Goal: Task Accomplishment & Management: Complete application form

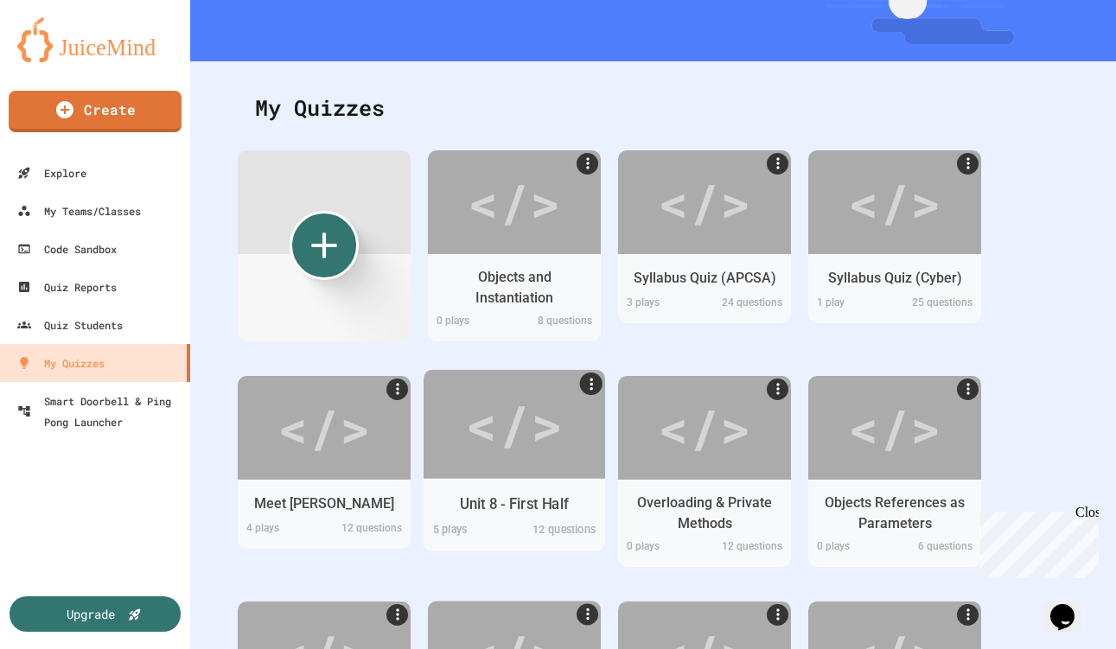
scroll to position [162, 0]
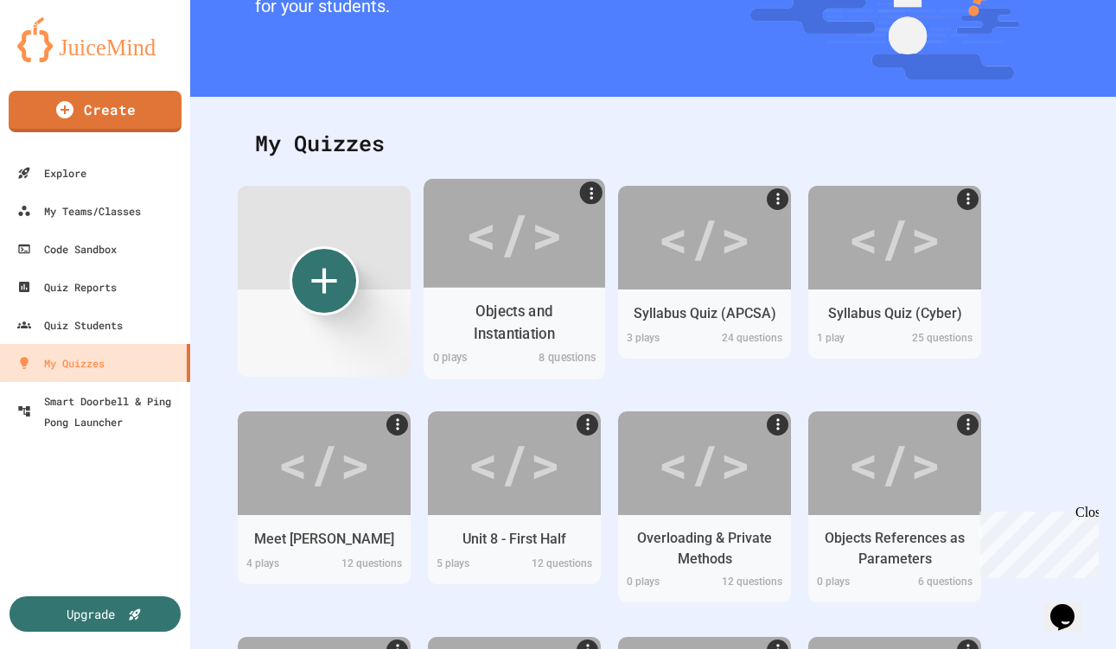
click at [499, 315] on div "Objects and Instantiation" at bounding box center [514, 322] width 155 height 43
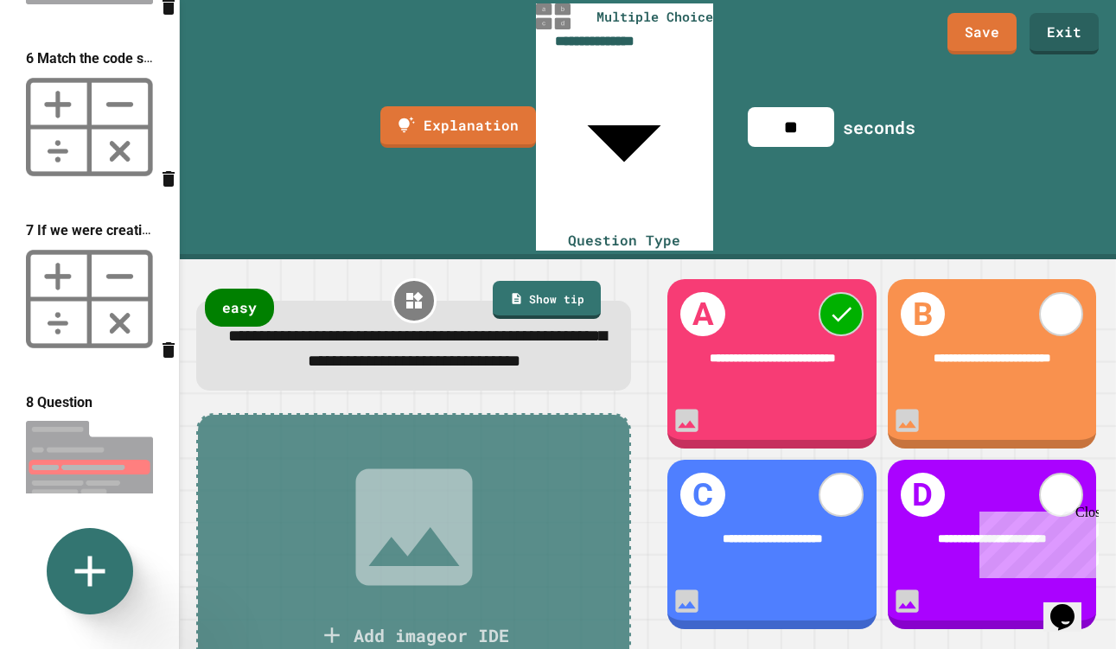
scroll to position [877, 0]
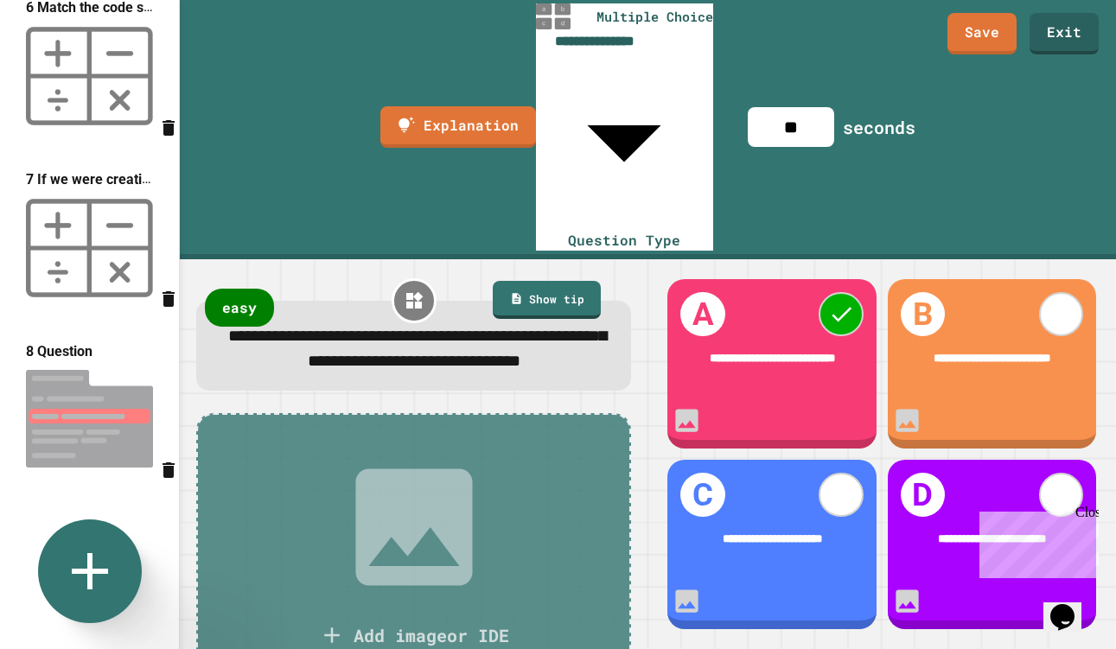
click at [73, 570] on icon at bounding box center [90, 571] width 36 height 36
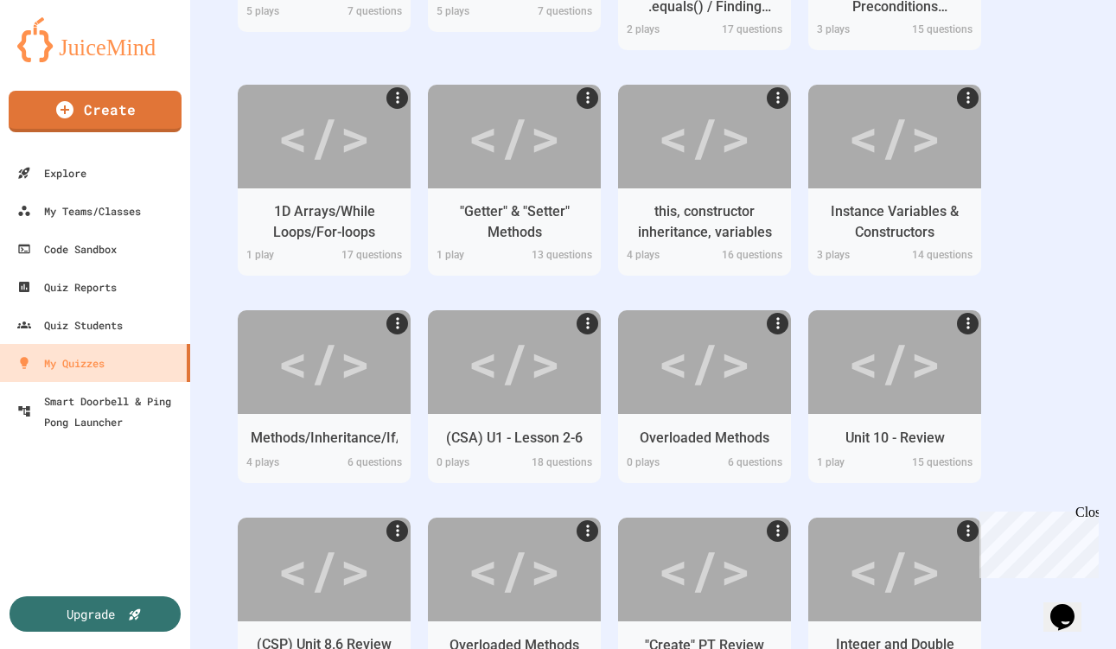
scroll to position [1370, 0]
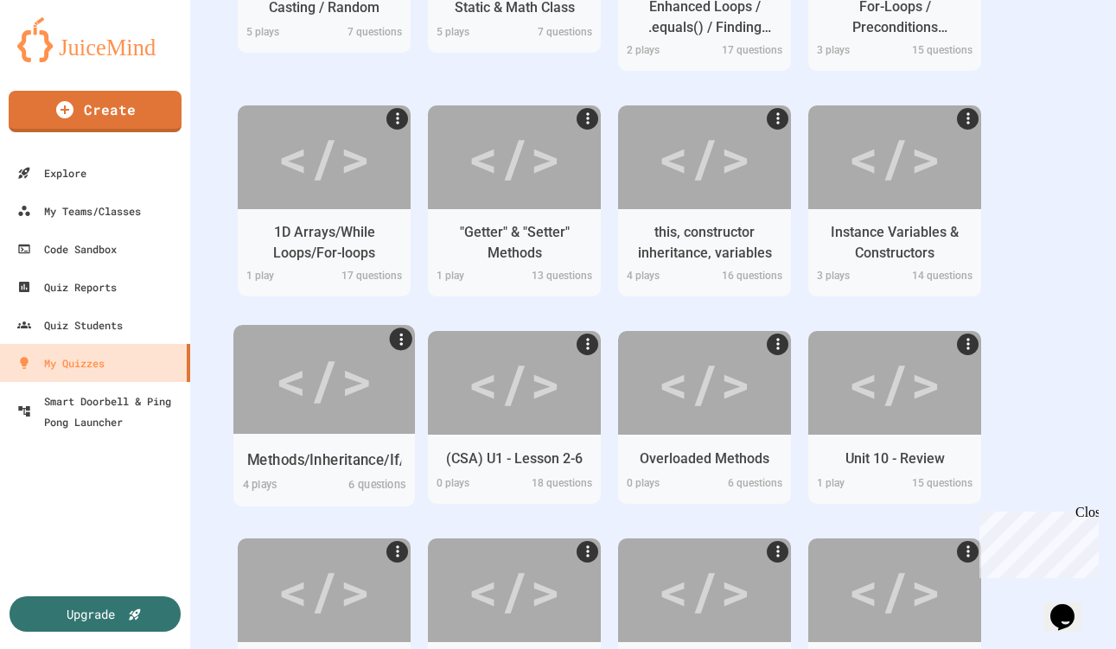
click at [345, 472] on div "Methods/Inheritance/If/While" at bounding box center [323, 459] width 181 height 34
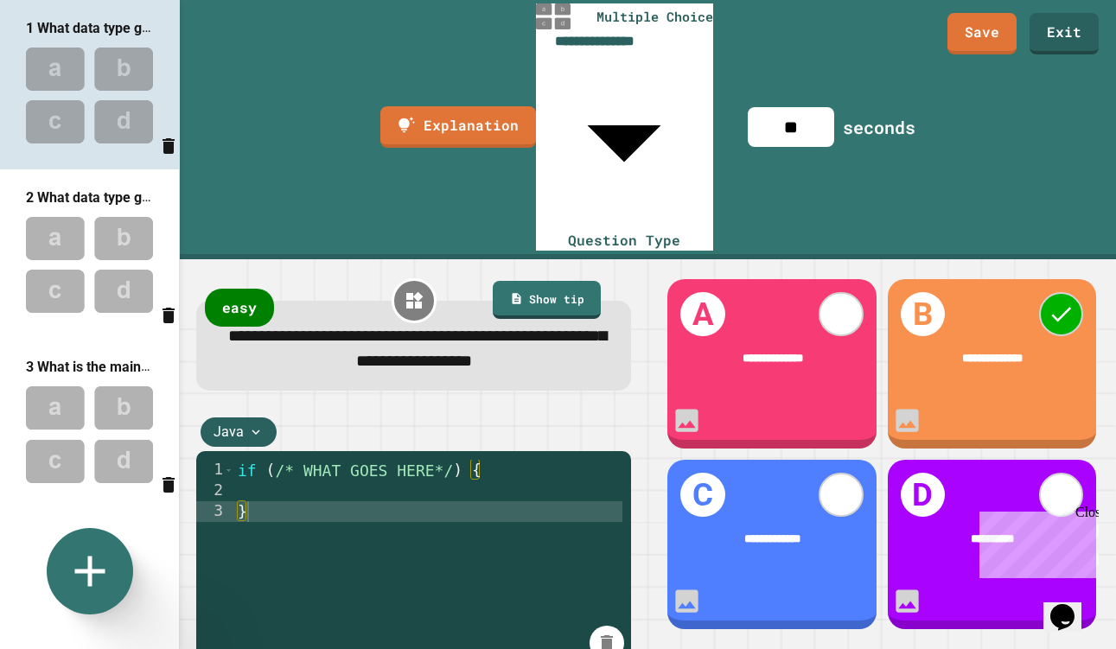
click at [86, 237] on img at bounding box center [89, 264] width 179 height 113
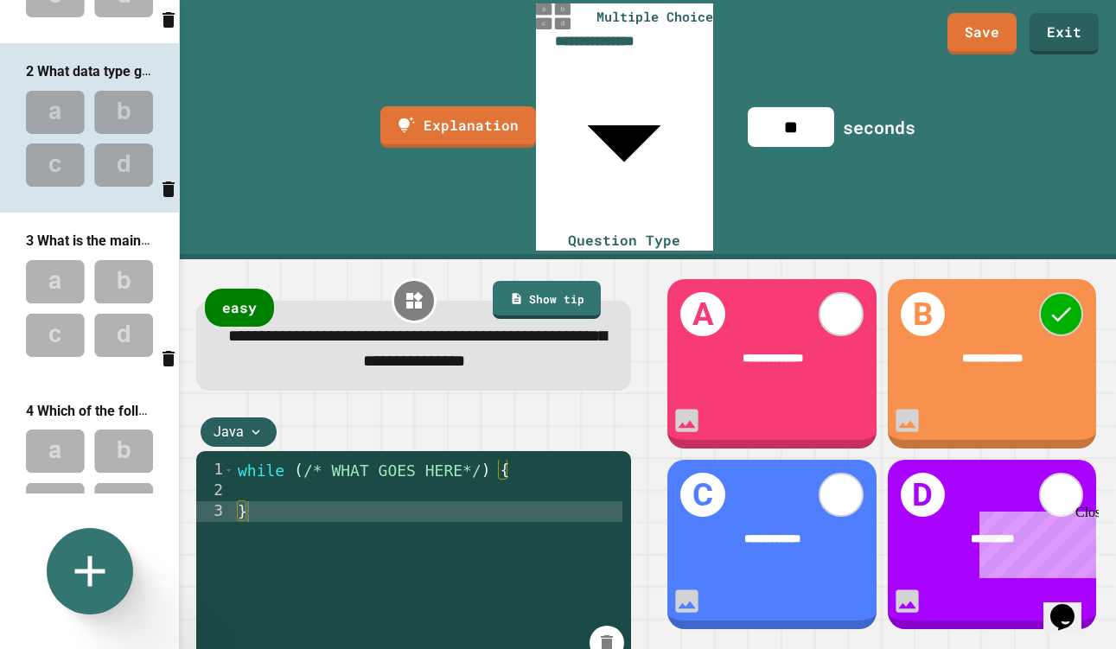
scroll to position [149, 0]
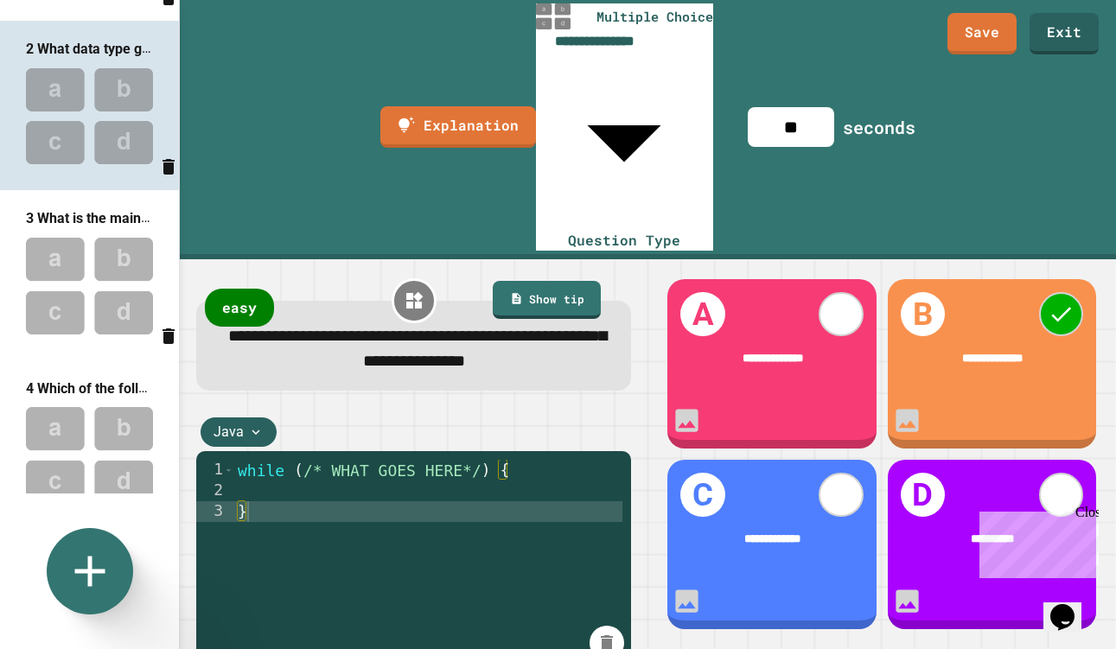
click at [91, 277] on img at bounding box center [89, 285] width 179 height 113
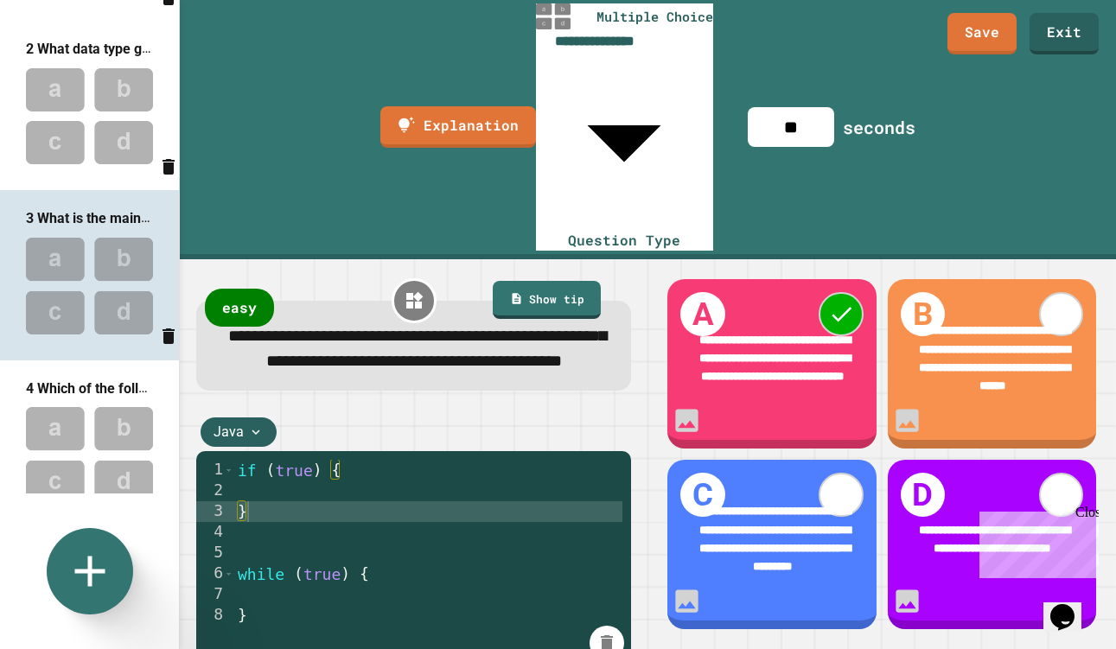
click at [84, 130] on img at bounding box center [89, 116] width 179 height 113
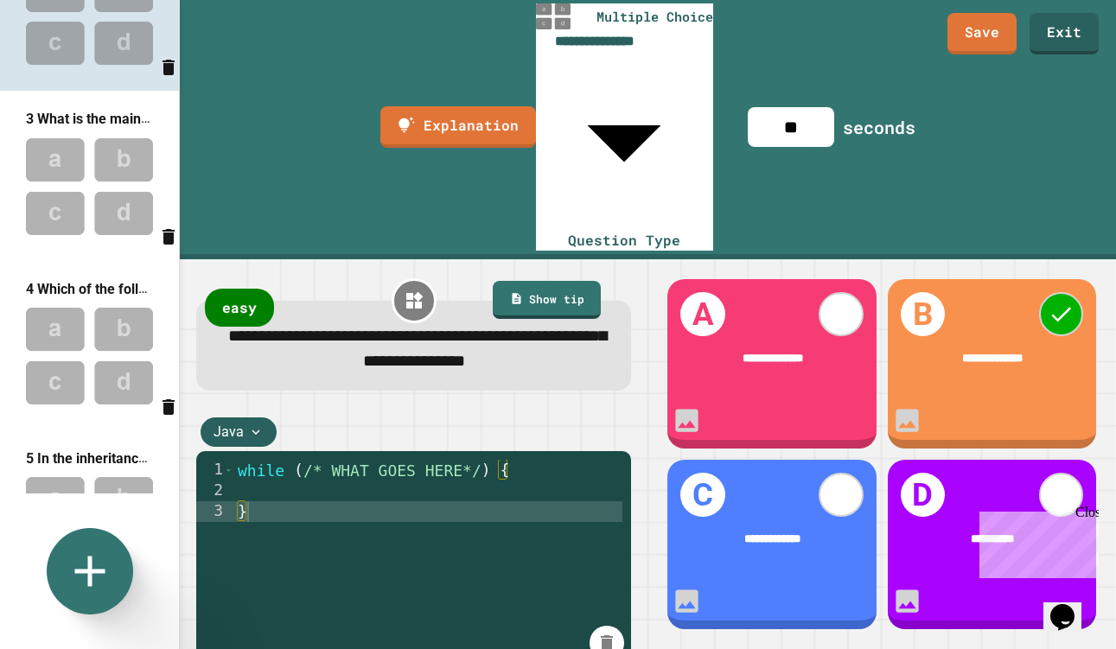
scroll to position [286, 0]
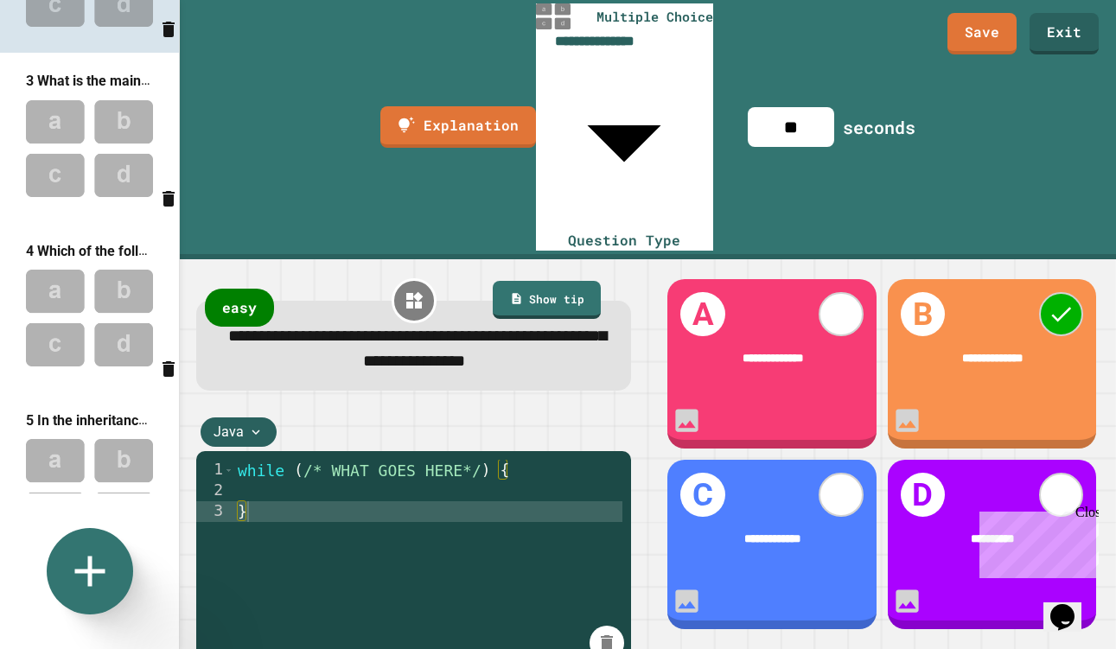
click at [86, 139] on img at bounding box center [89, 148] width 179 height 113
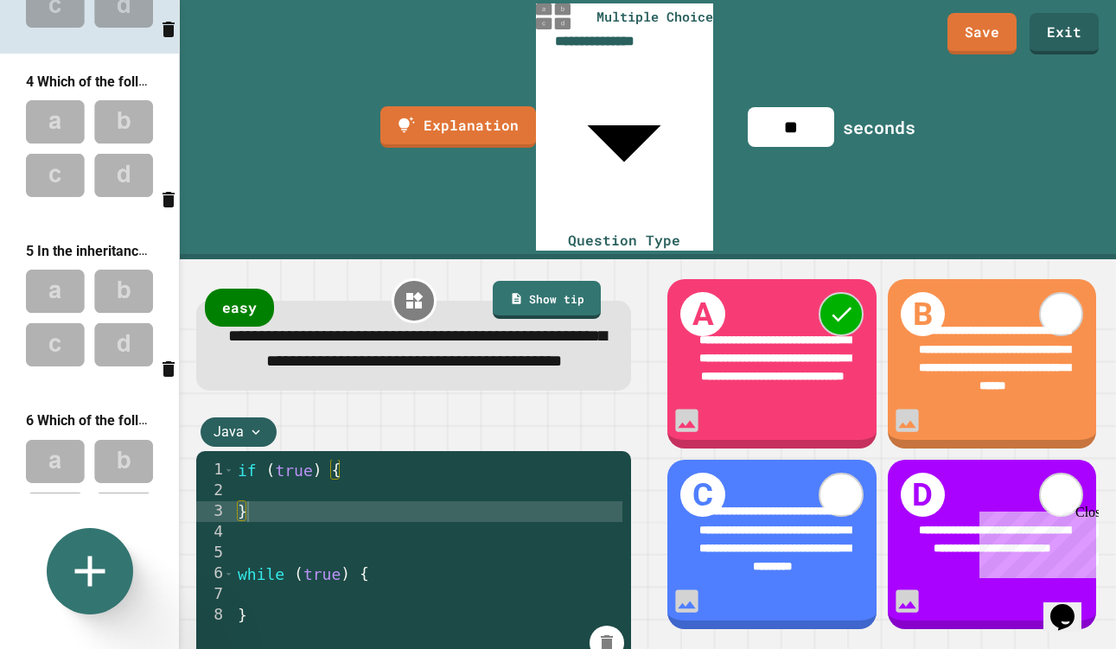
scroll to position [449, 0]
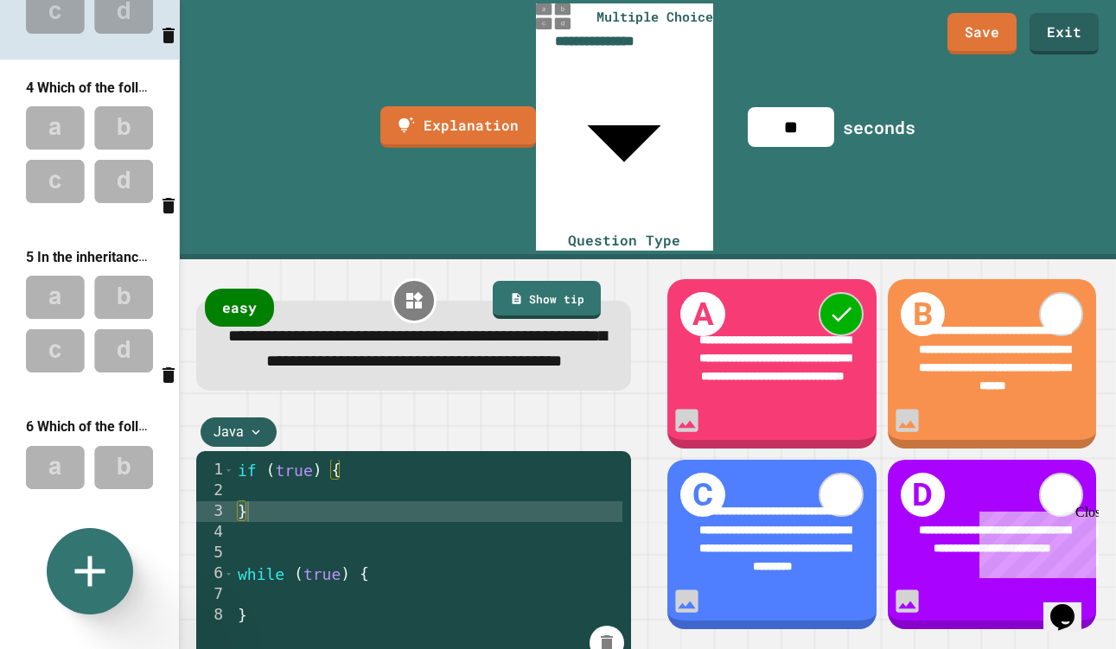
click at [77, 202] on img at bounding box center [89, 154] width 179 height 113
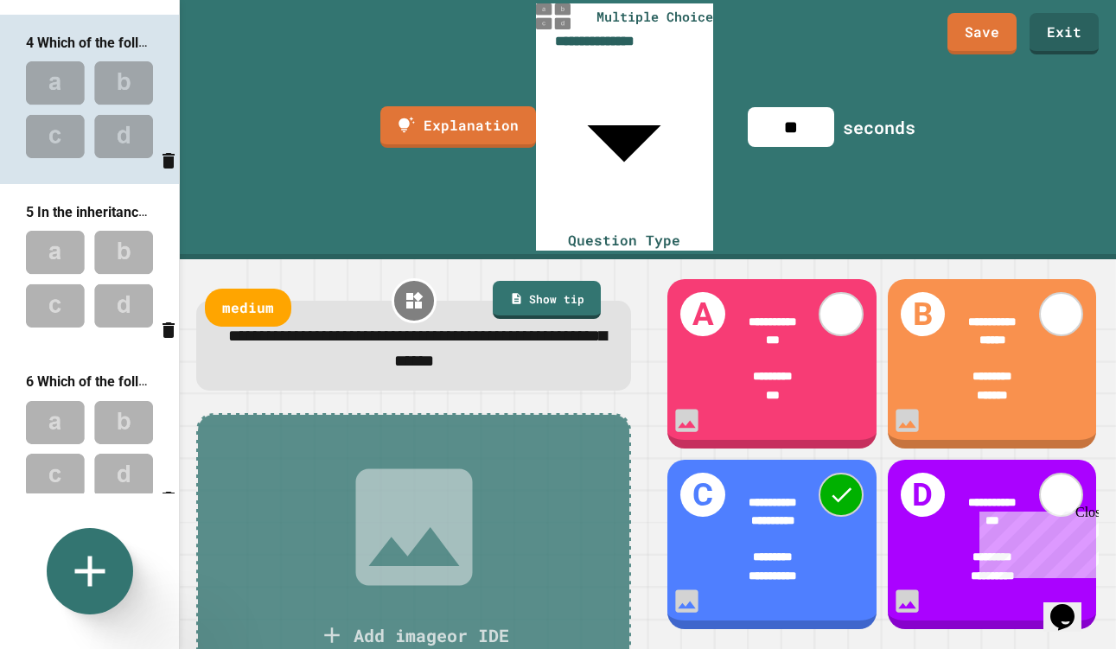
scroll to position [529, 0]
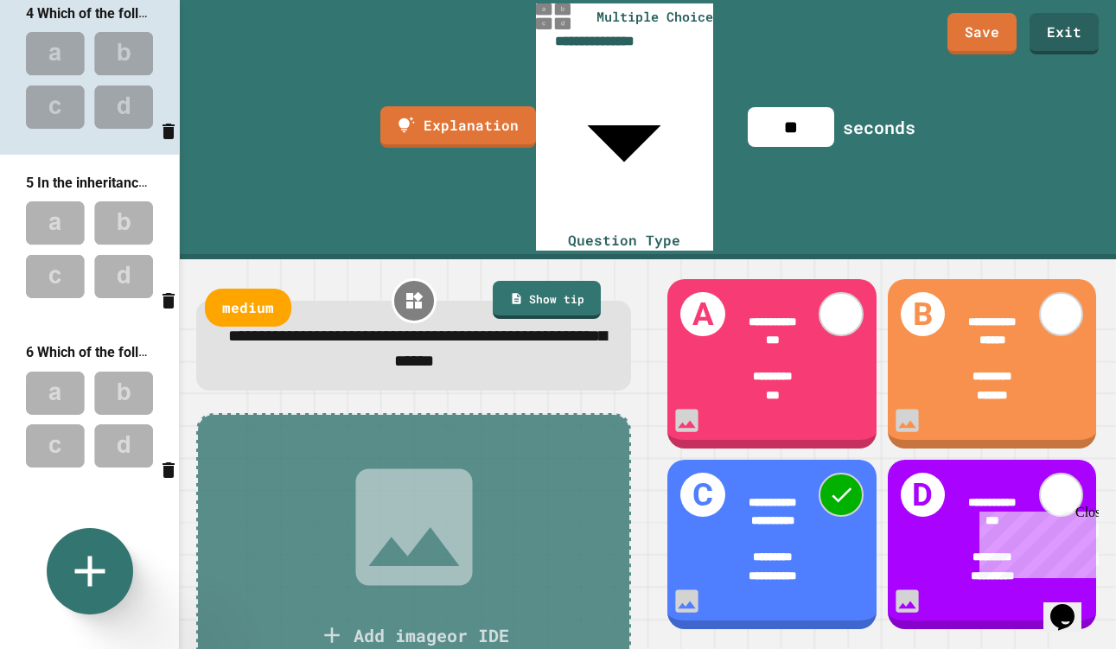
click at [78, 239] on img at bounding box center [89, 249] width 179 height 113
type input "**"
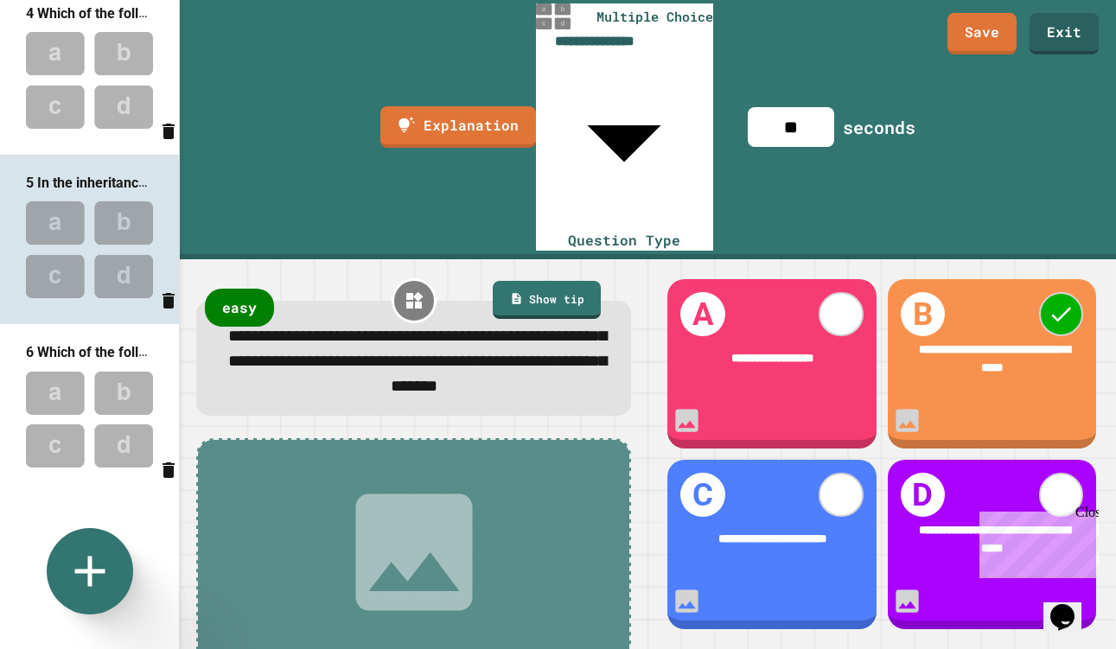
click at [92, 395] on img at bounding box center [89, 419] width 179 height 113
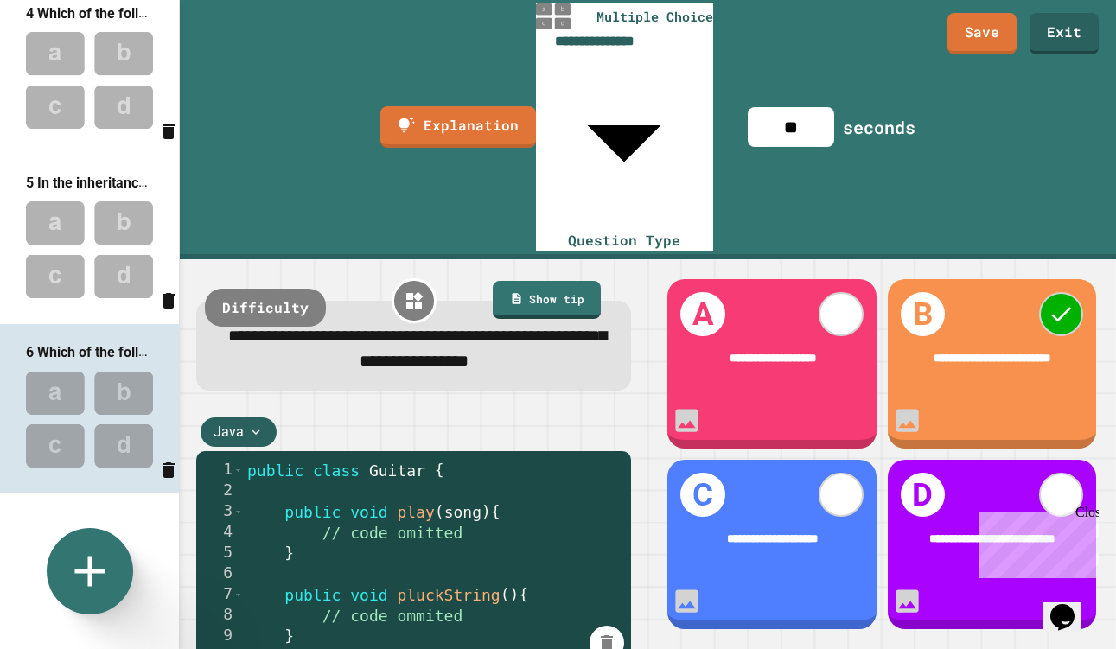
scroll to position [0, 0]
click at [971, 42] on link "Save" at bounding box center [982, 31] width 62 height 43
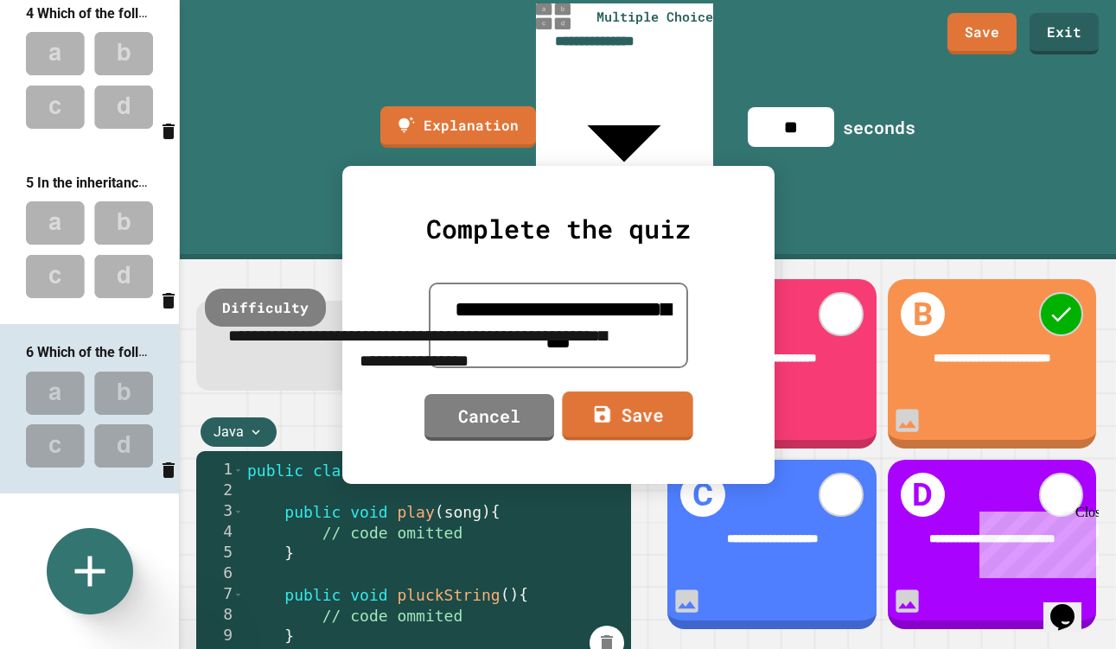
click at [640, 413] on link "Save" at bounding box center [627, 415] width 130 height 49
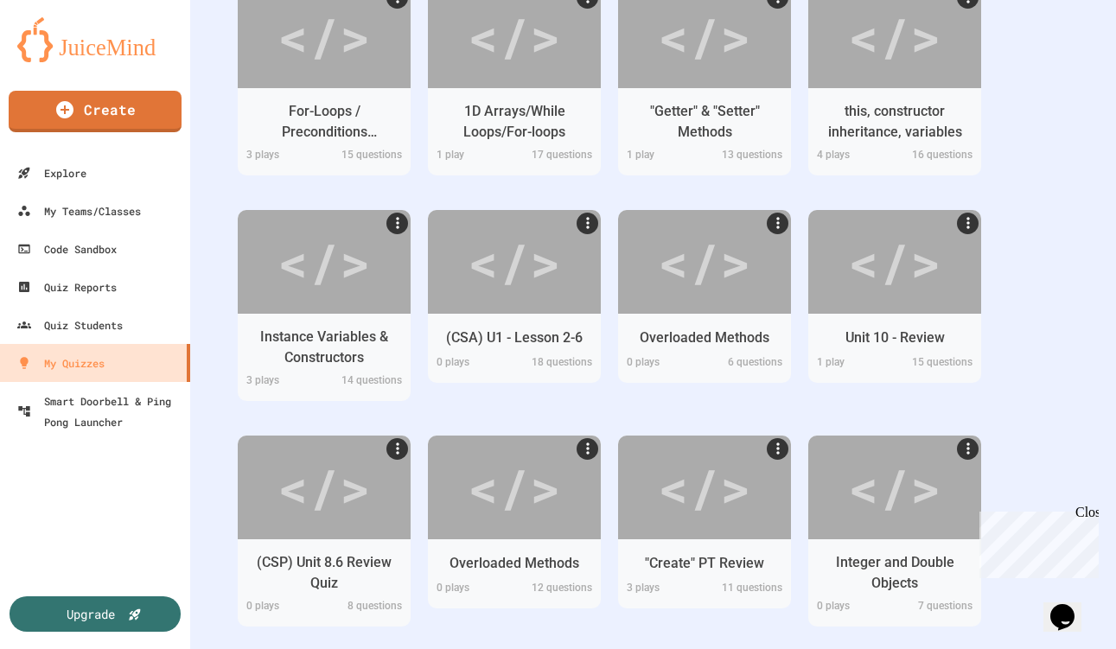
scroll to position [1488, 0]
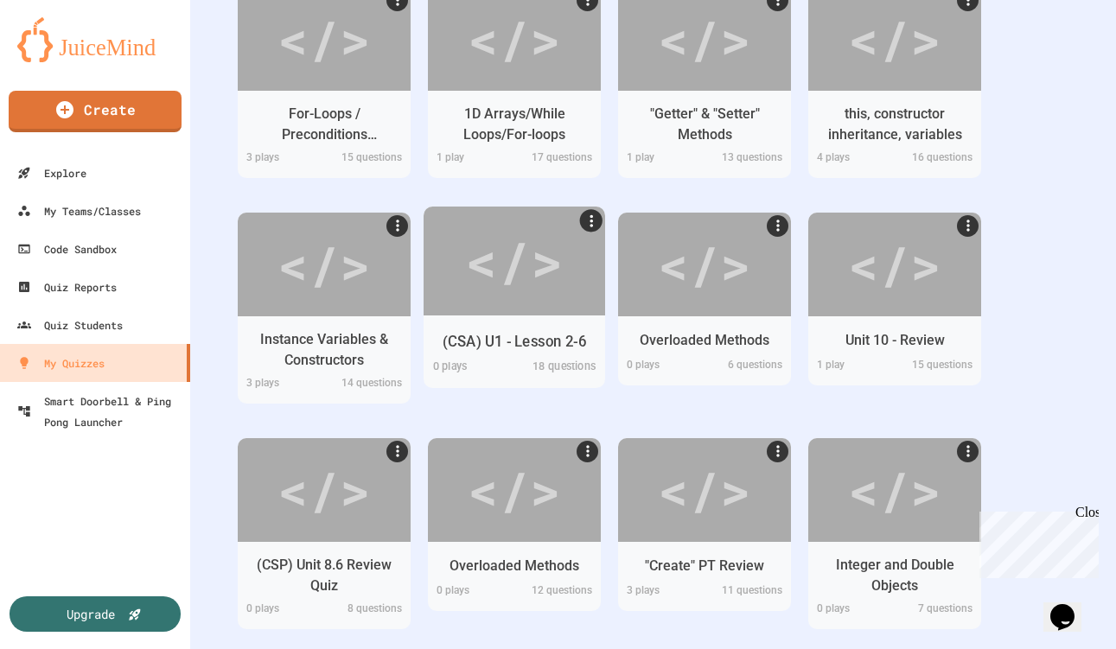
click at [553, 339] on div "(CSA) U1 - Lesson 2-6" at bounding box center [513, 341] width 143 height 22
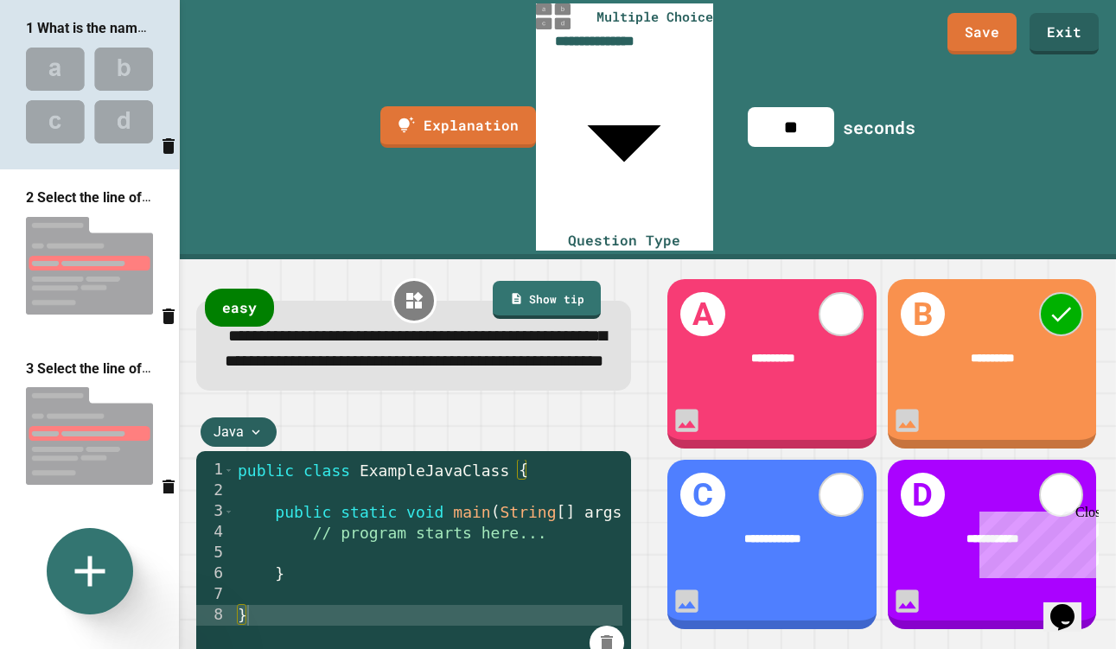
click at [83, 76] on img at bounding box center [89, 95] width 179 height 113
click at [80, 263] on img at bounding box center [89, 265] width 179 height 115
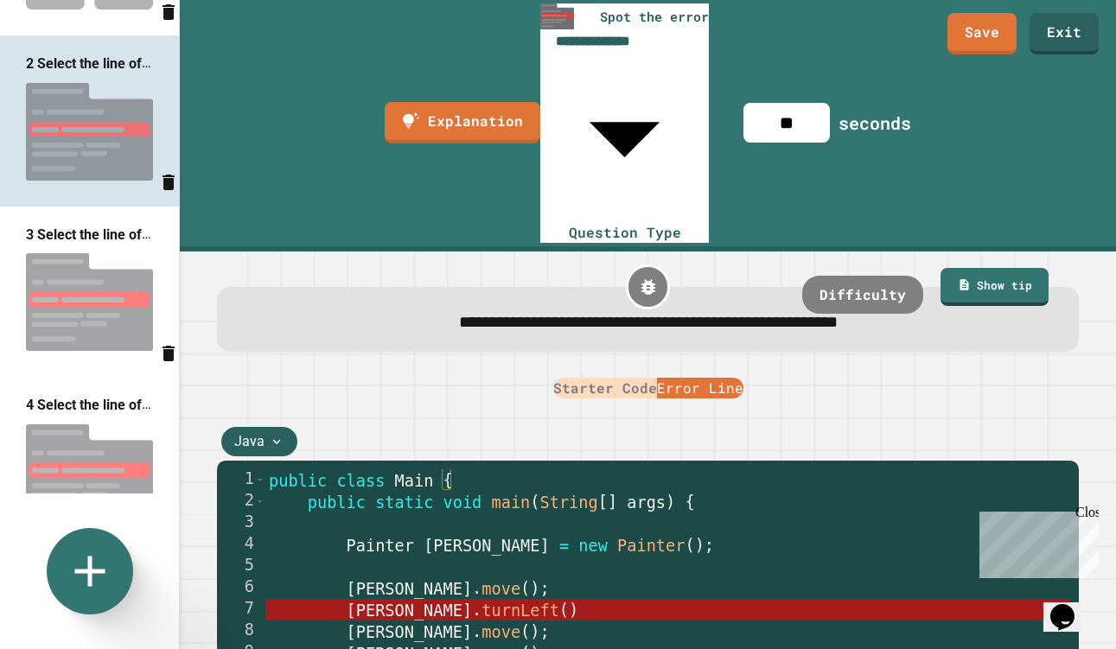
click at [92, 286] on img at bounding box center [89, 302] width 179 height 115
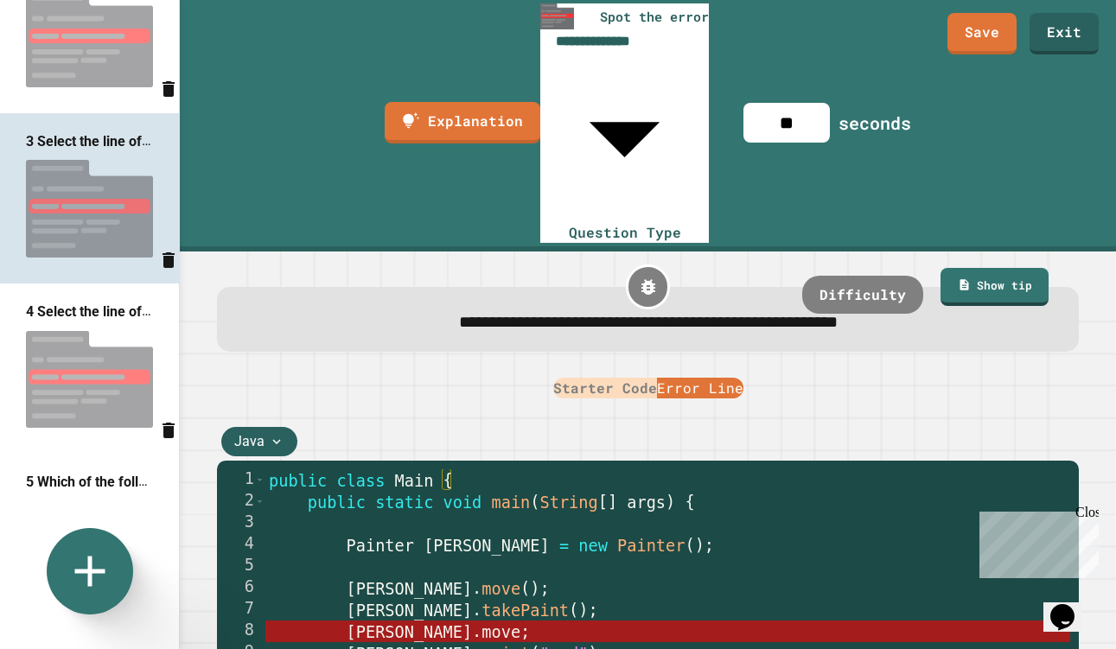
scroll to position [230, 0]
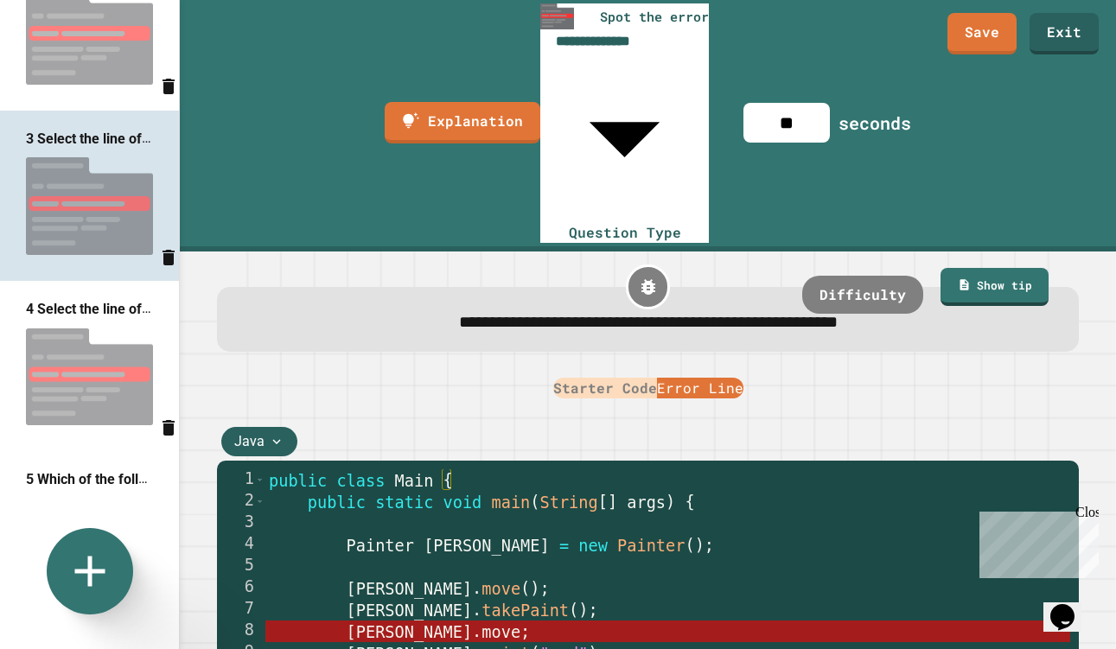
click at [104, 365] on img at bounding box center [89, 377] width 179 height 115
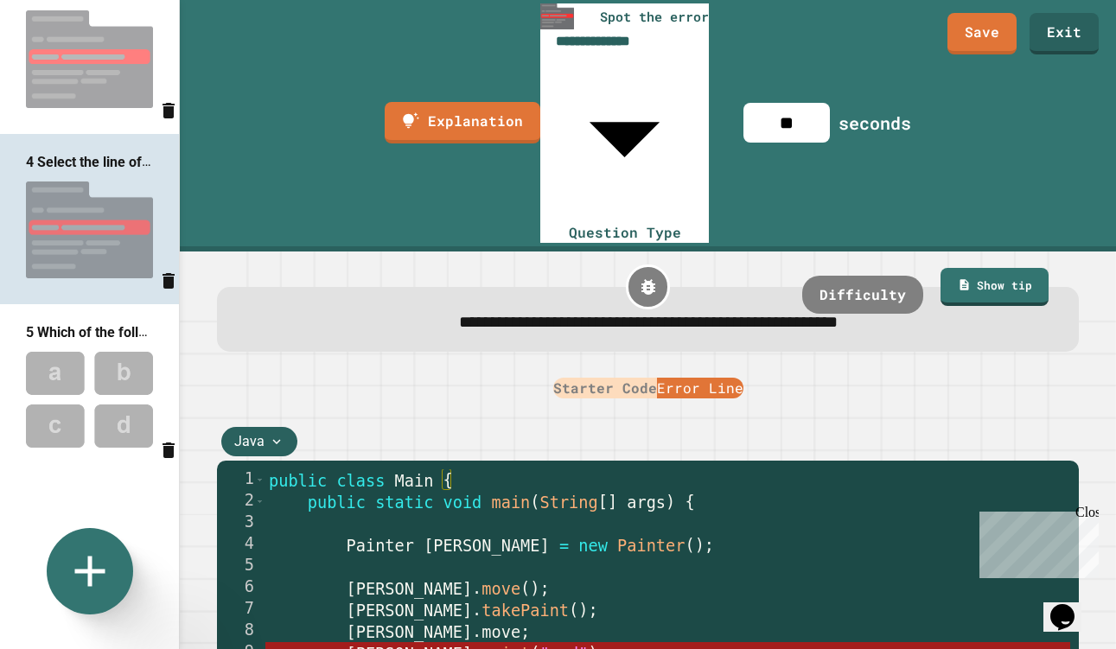
scroll to position [387, 0]
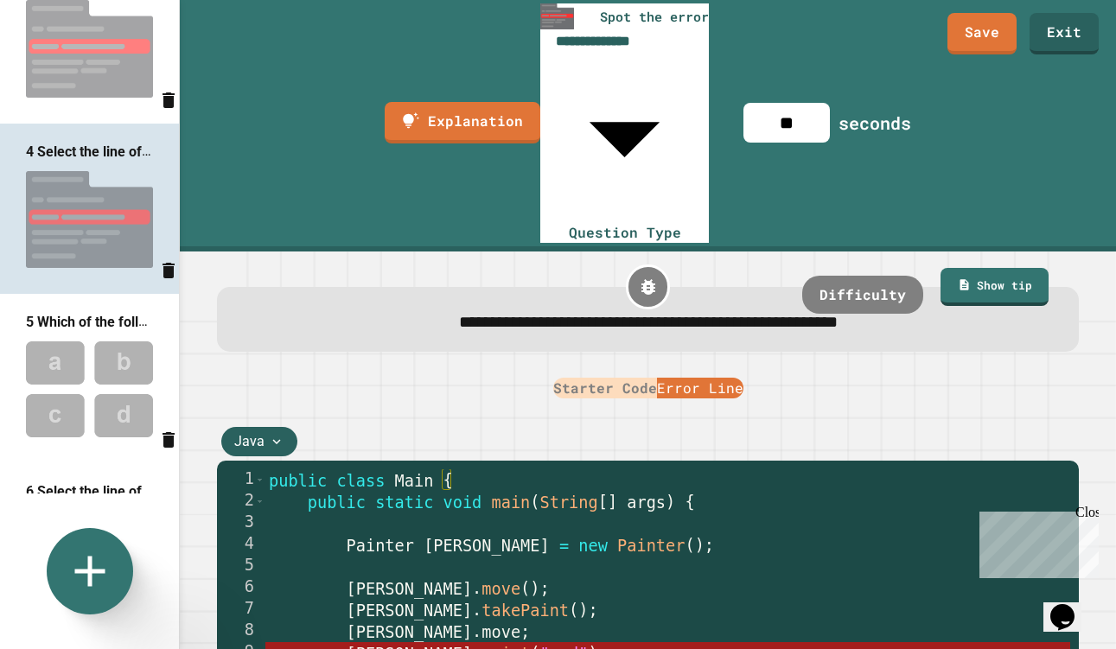
click at [586, 378] on button "Starter Code" at bounding box center [605, 388] width 104 height 21
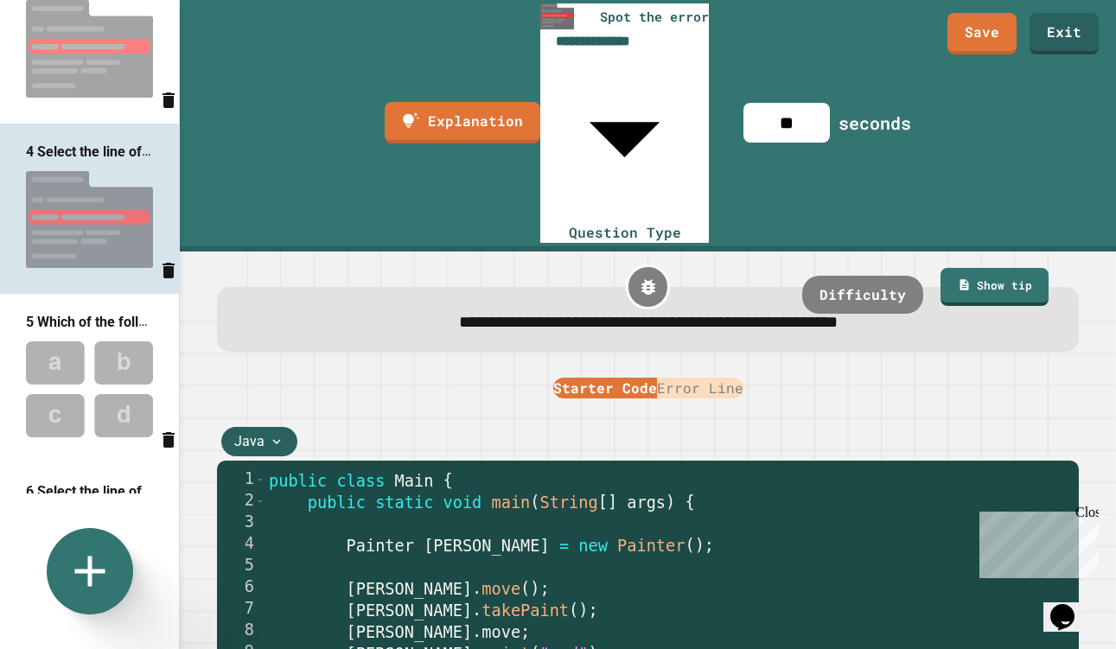
click at [697, 378] on button "Error Line" at bounding box center [700, 388] width 86 height 21
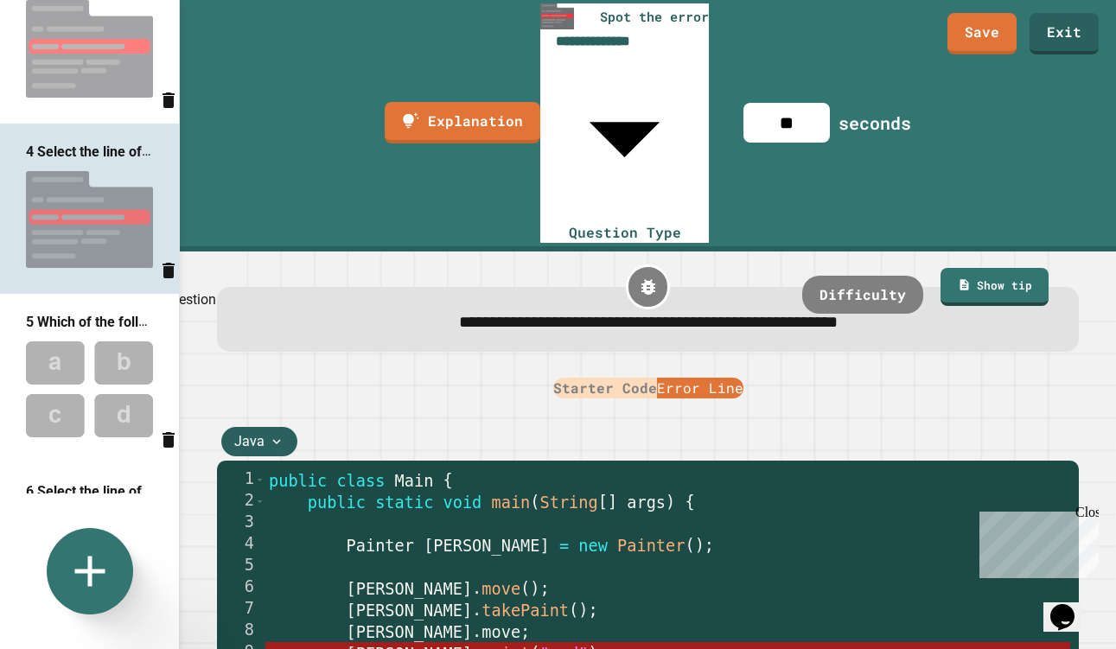
click at [164, 275] on icon "Delete question" at bounding box center [168, 271] width 12 height 16
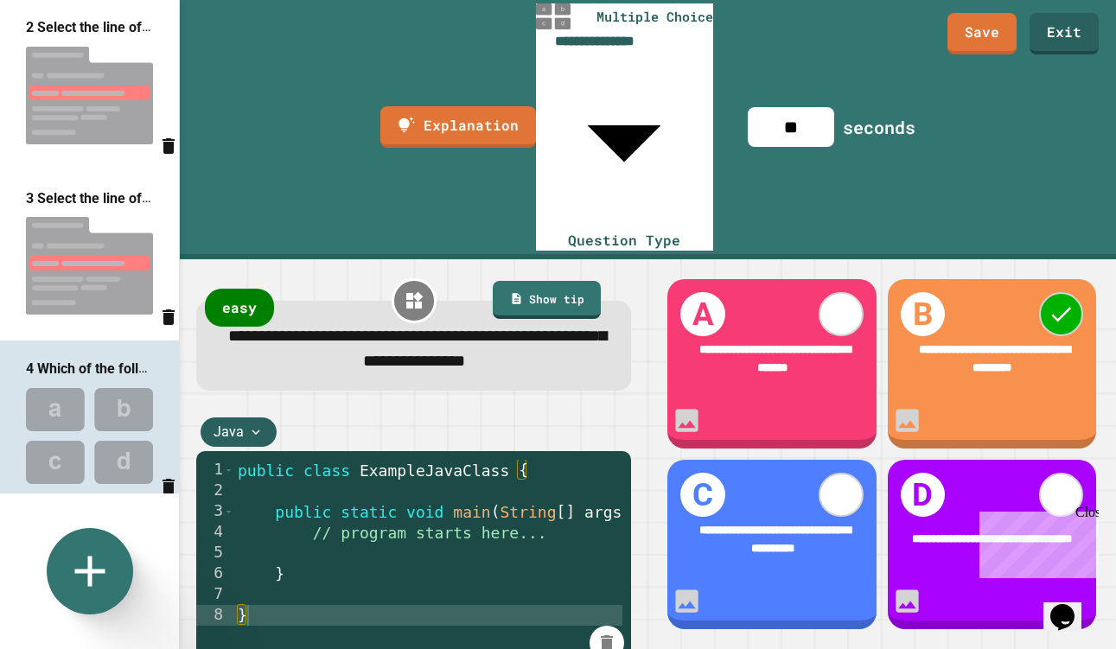
scroll to position [0, 0]
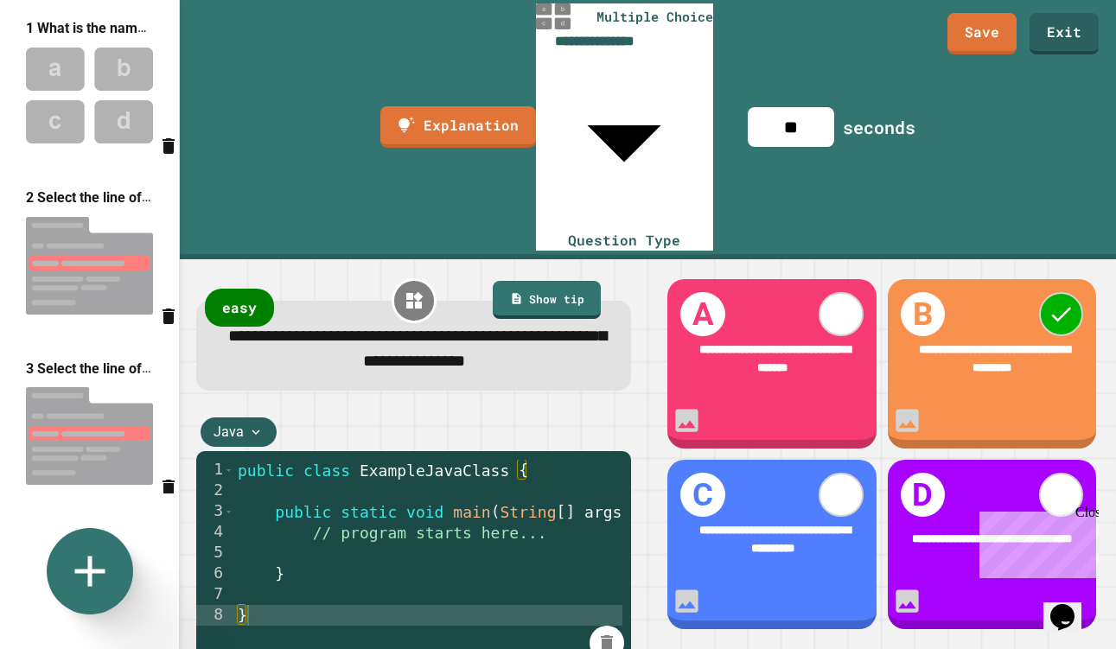
click at [97, 270] on img at bounding box center [89, 265] width 179 height 115
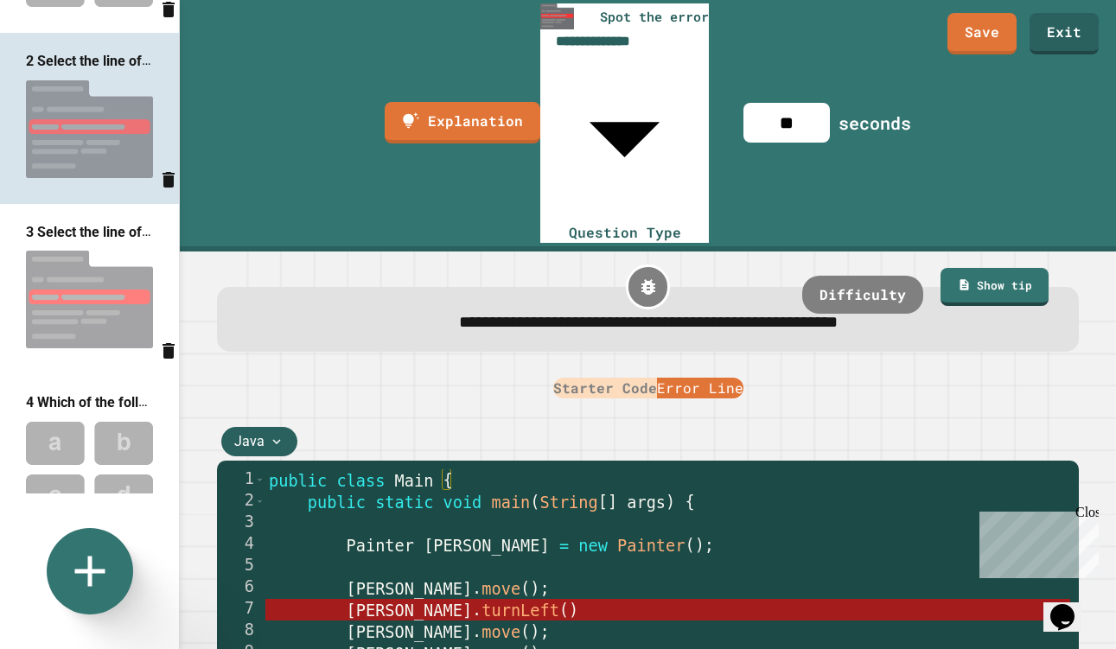
click at [94, 265] on img at bounding box center [89, 299] width 179 height 115
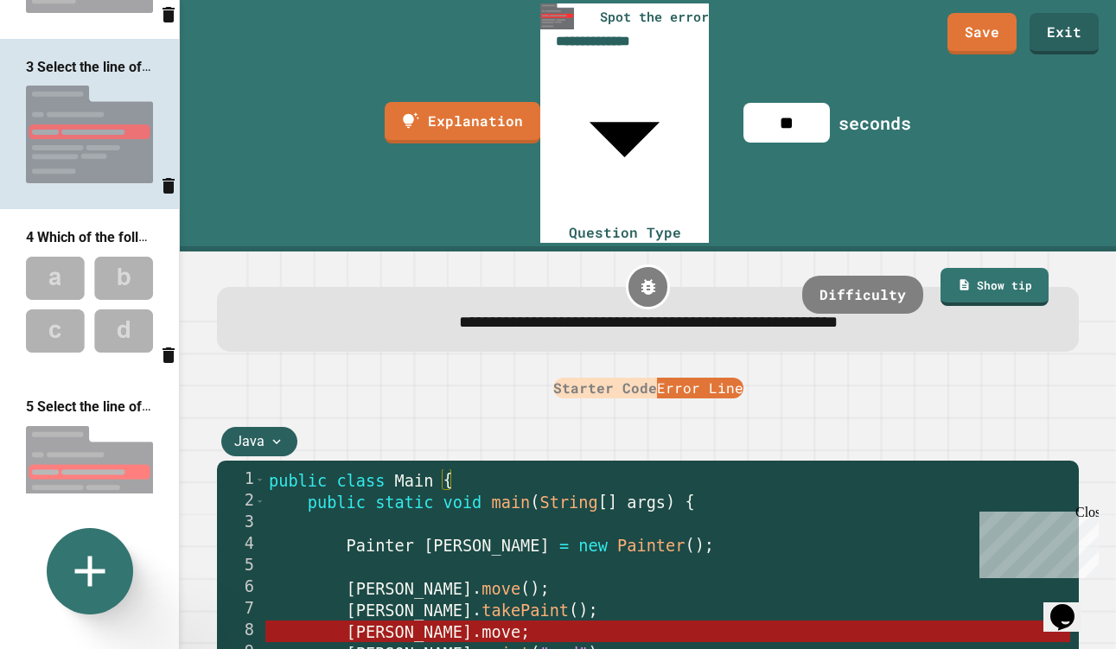
click at [94, 273] on img at bounding box center [89, 304] width 179 height 113
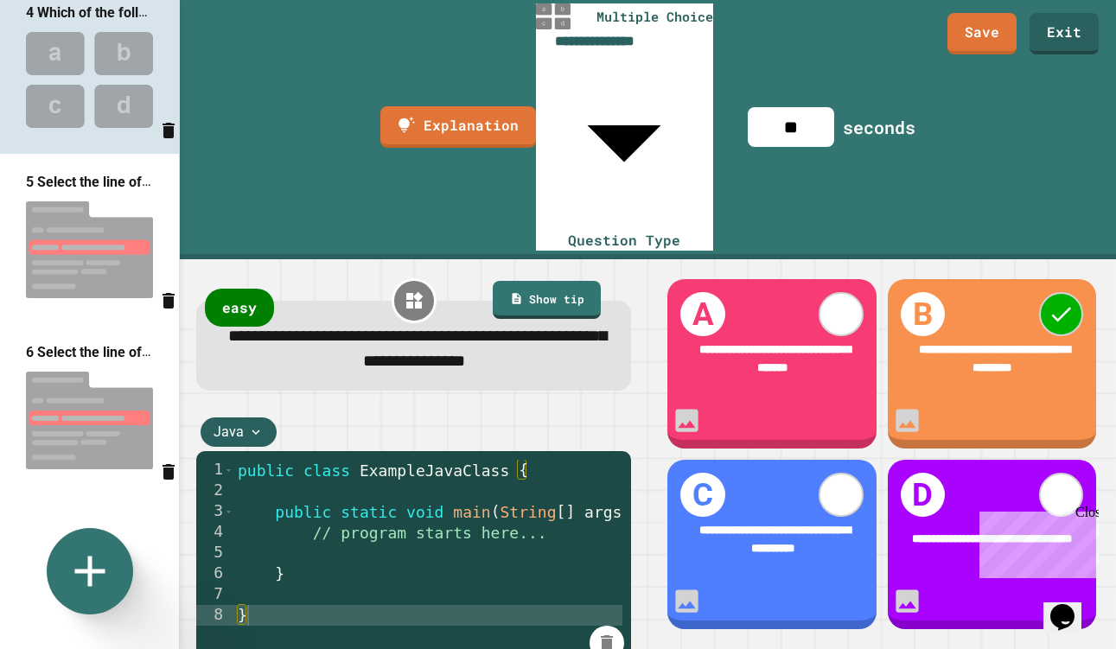
scroll to position [528, 0]
click at [55, 249] on img at bounding box center [89, 248] width 179 height 115
type input "**********"
type input "**"
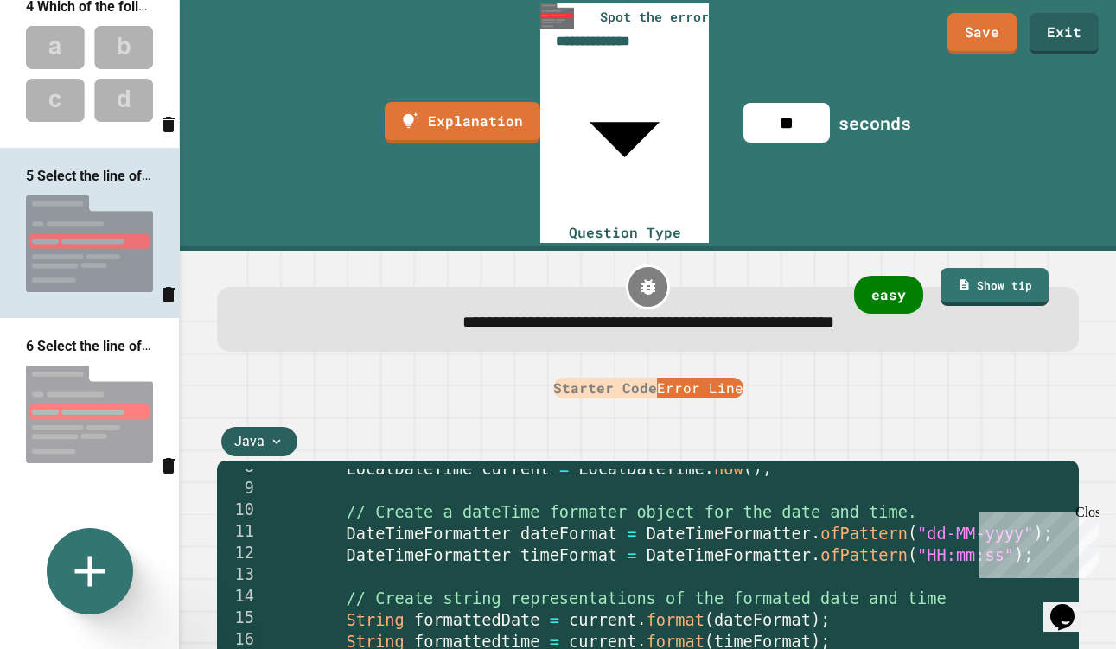
scroll to position [168, 0]
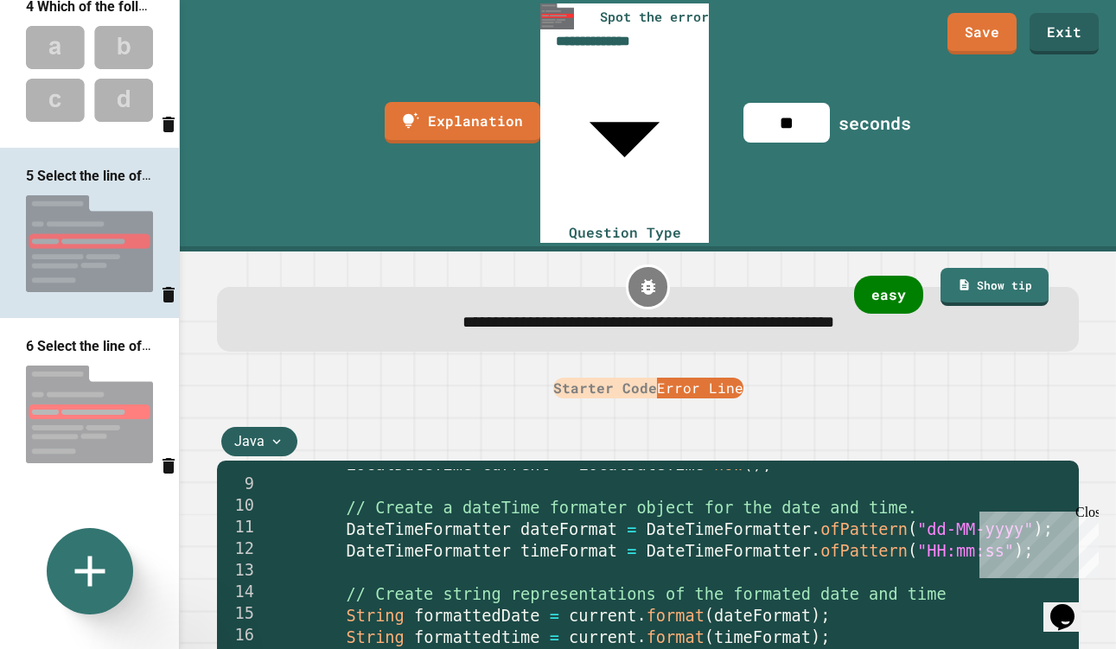
click at [1090, 512] on div "Close" at bounding box center [1086, 516] width 22 height 22
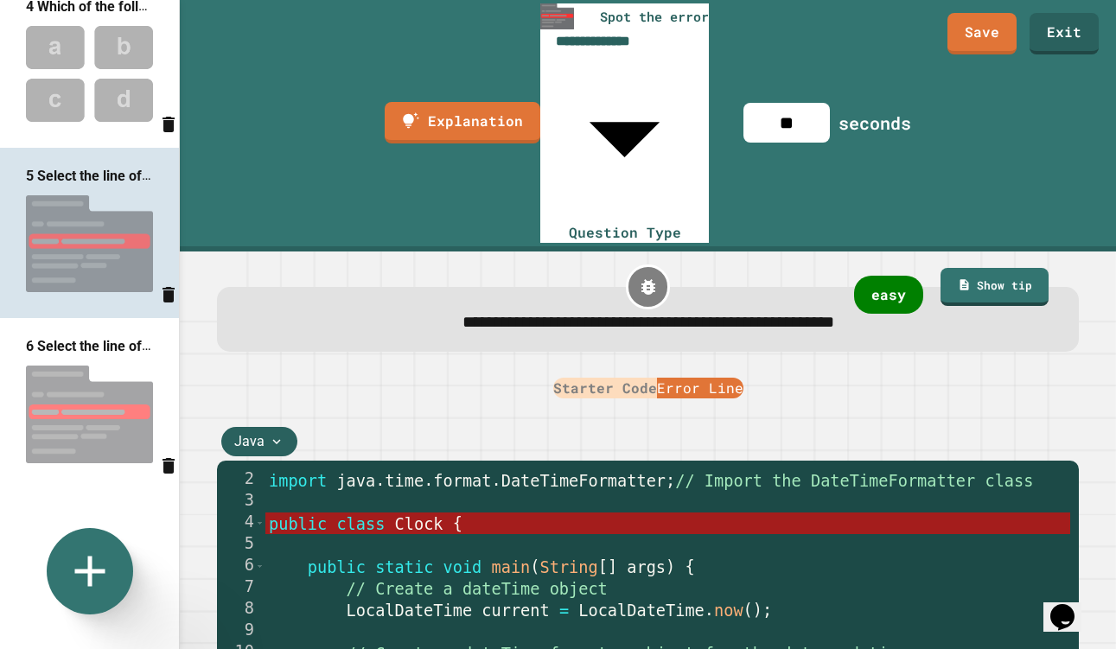
scroll to position [0, 0]
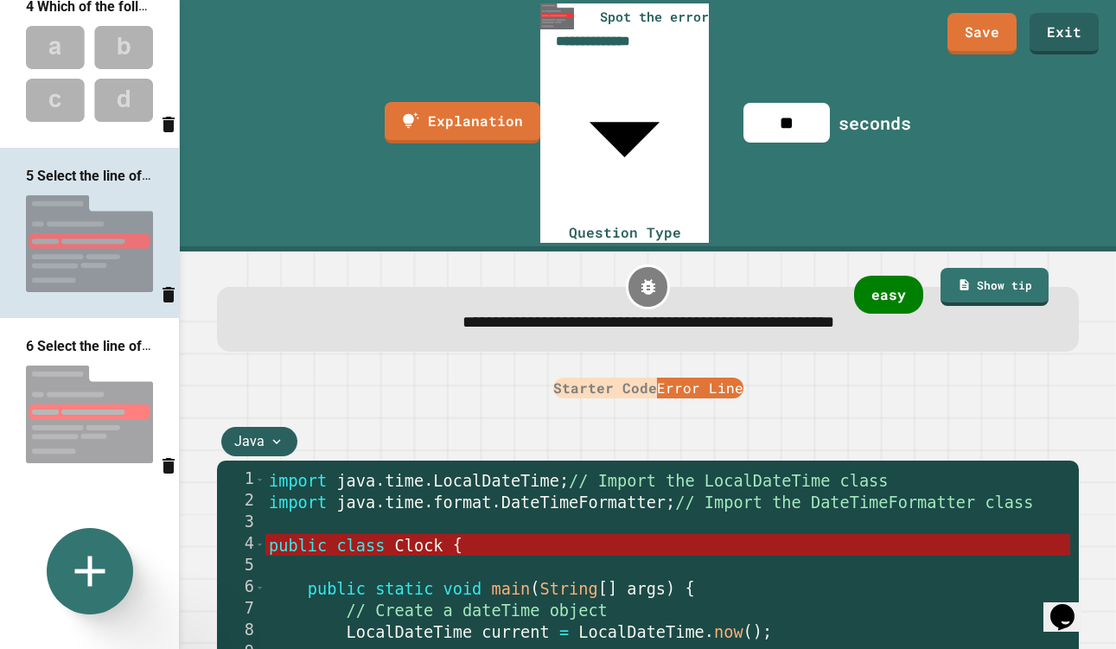
click at [595, 378] on button "Starter Code" at bounding box center [605, 388] width 104 height 21
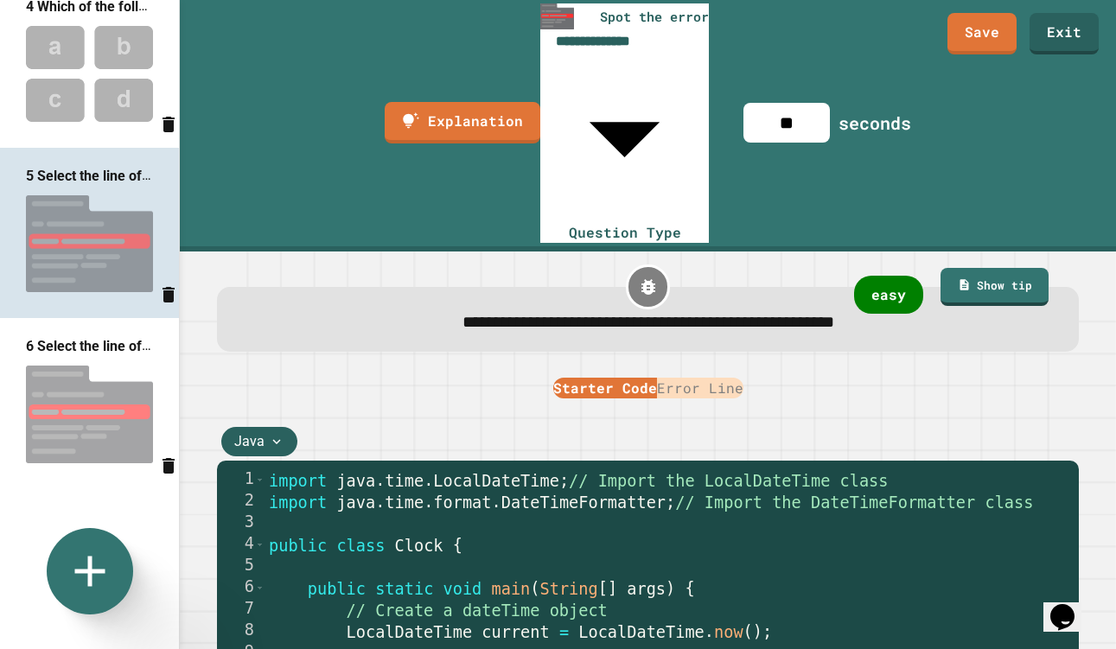
click at [713, 378] on button "Error Line" at bounding box center [700, 388] width 86 height 21
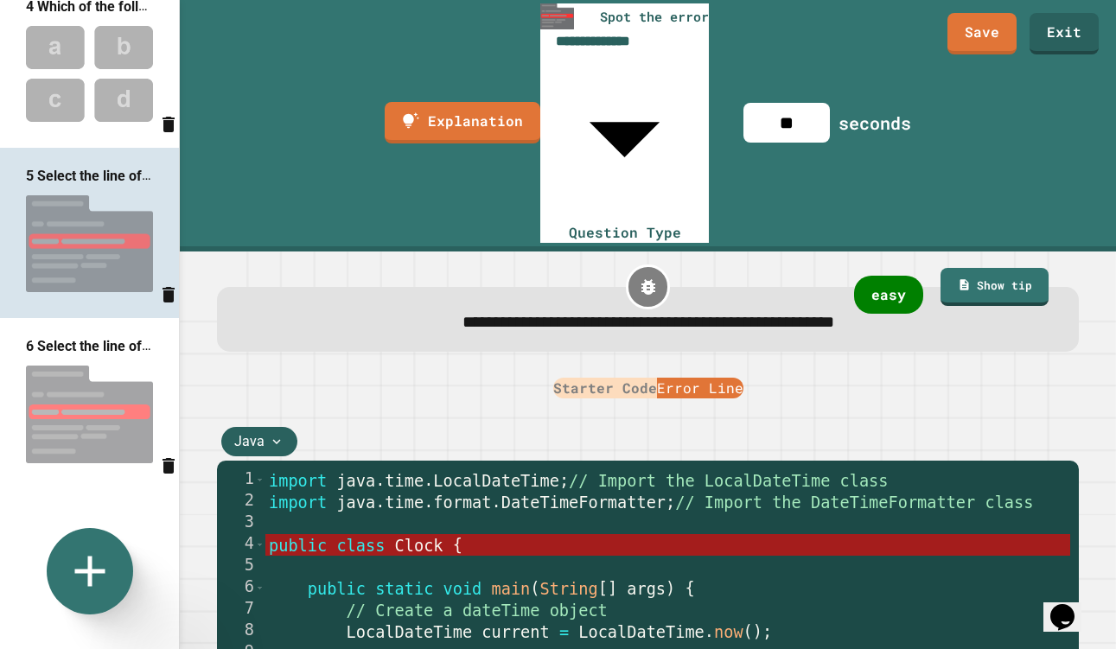
click at [588, 378] on button "Starter Code" at bounding box center [605, 388] width 104 height 21
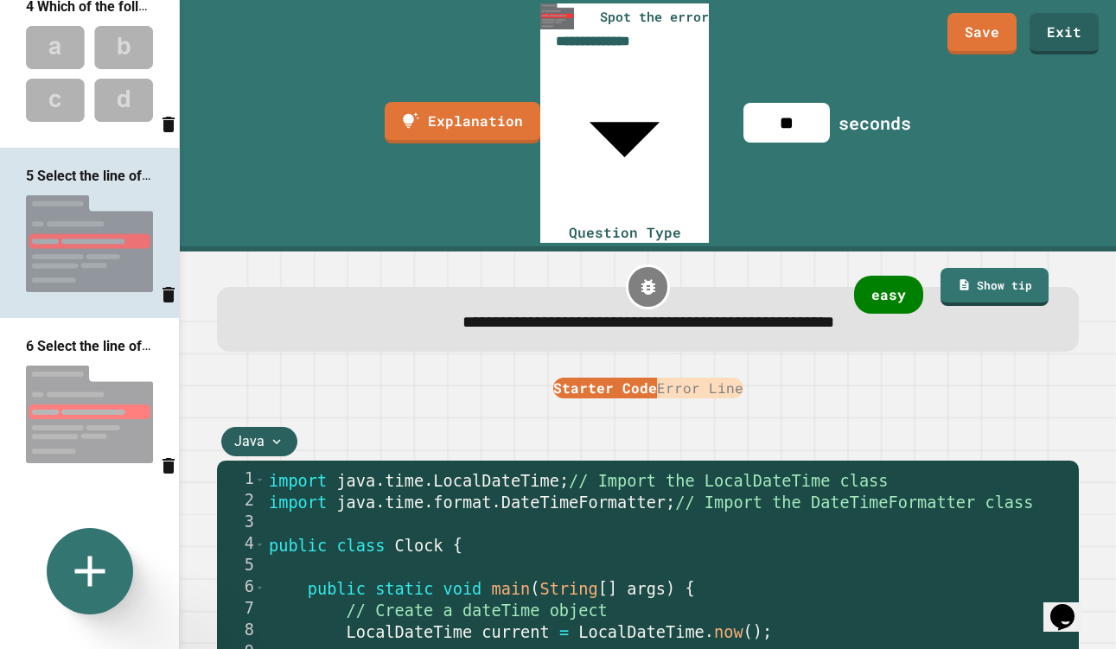
click at [703, 378] on button "Error Line" at bounding box center [700, 388] width 86 height 21
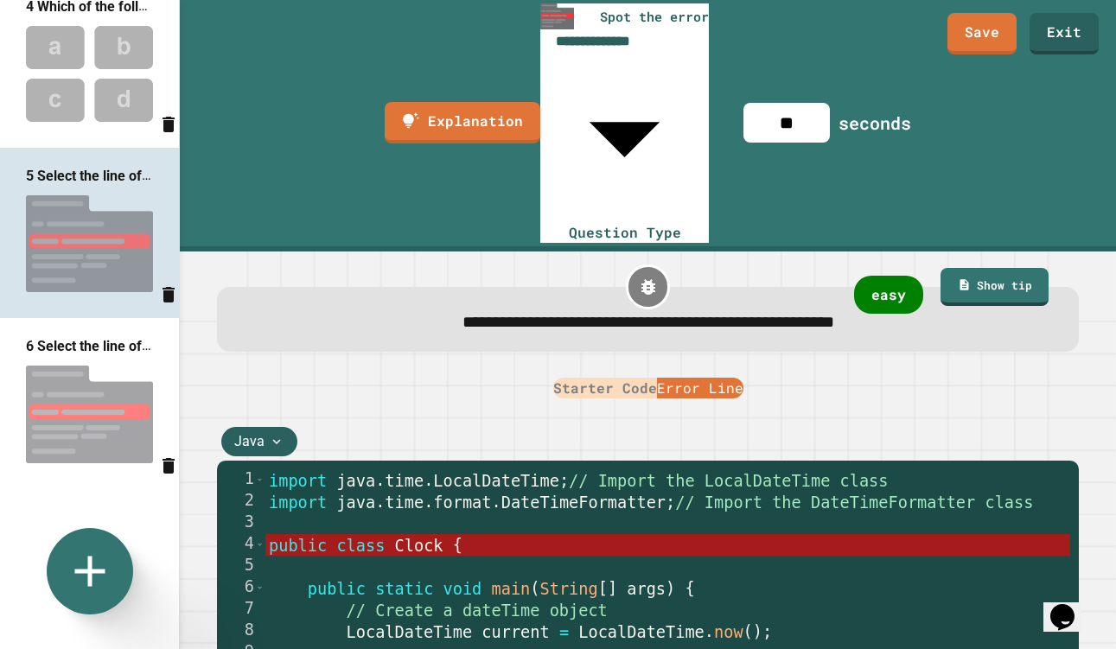
click at [89, 357] on div "6 Select the line of code that defines the contains the main method" at bounding box center [89, 346] width 179 height 22
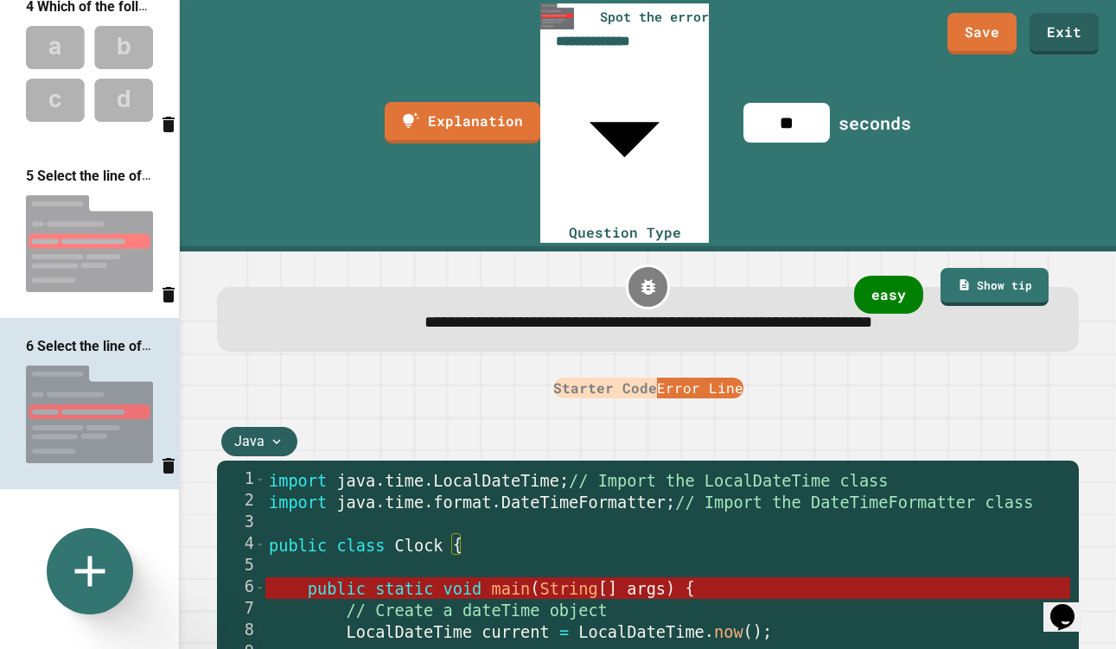
click at [579, 378] on button "Starter Code" at bounding box center [605, 388] width 104 height 21
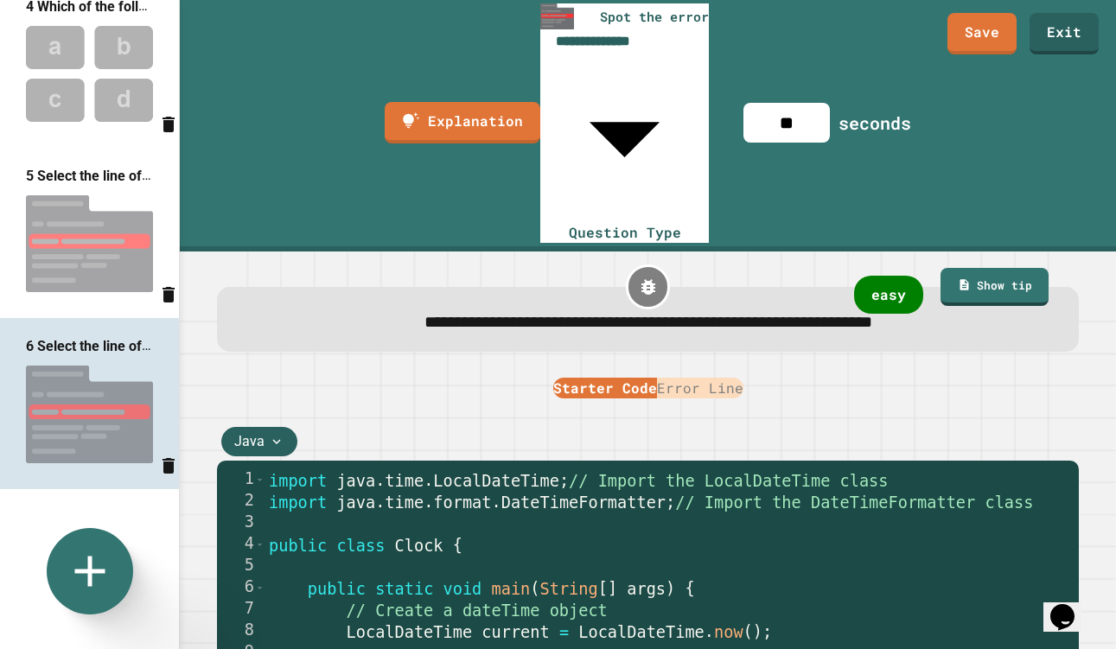
click at [684, 251] on div "**********" at bounding box center [648, 450] width 936 height 398
click at [695, 378] on button "Error Line" at bounding box center [700, 388] width 86 height 21
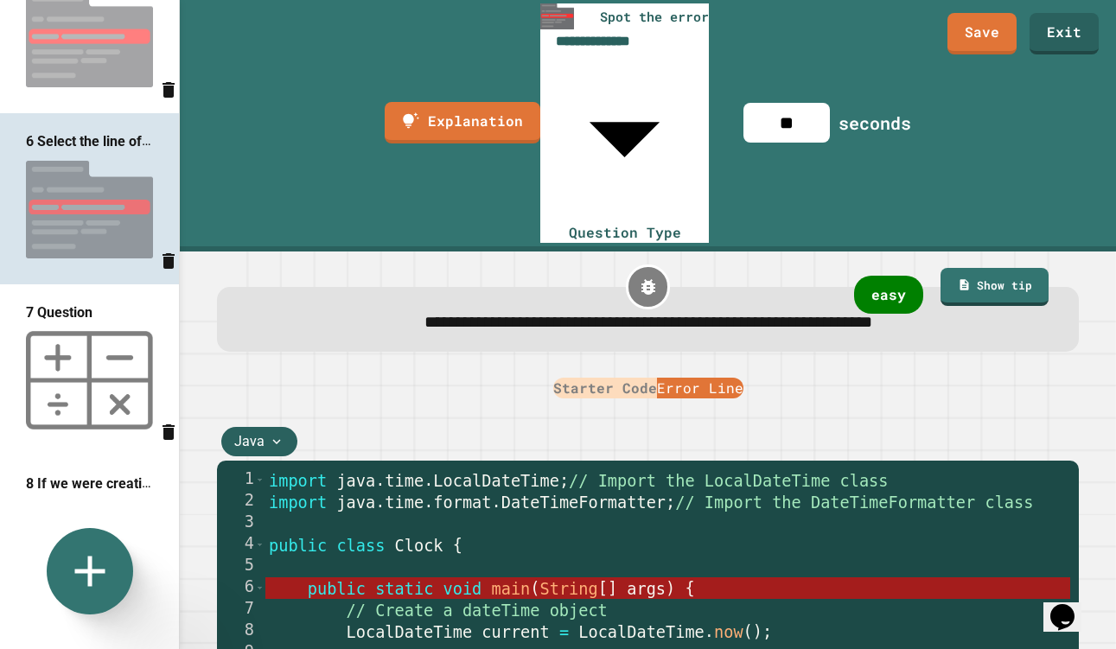
scroll to position [753, 0]
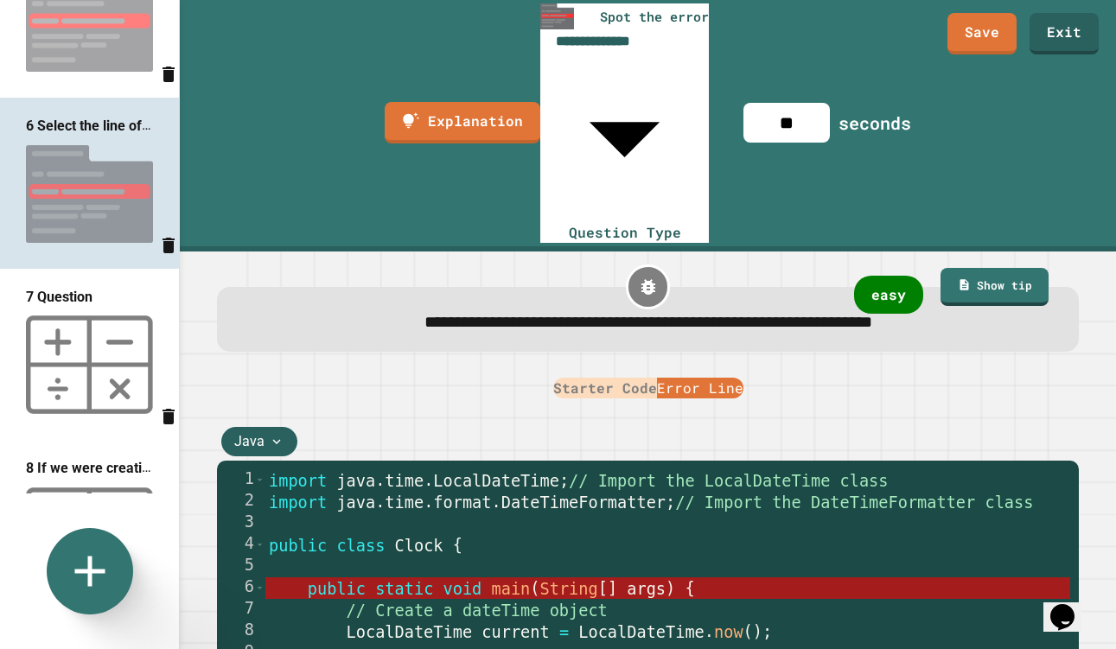
click at [79, 336] on img at bounding box center [89, 365] width 179 height 116
type input "********"
type input "**"
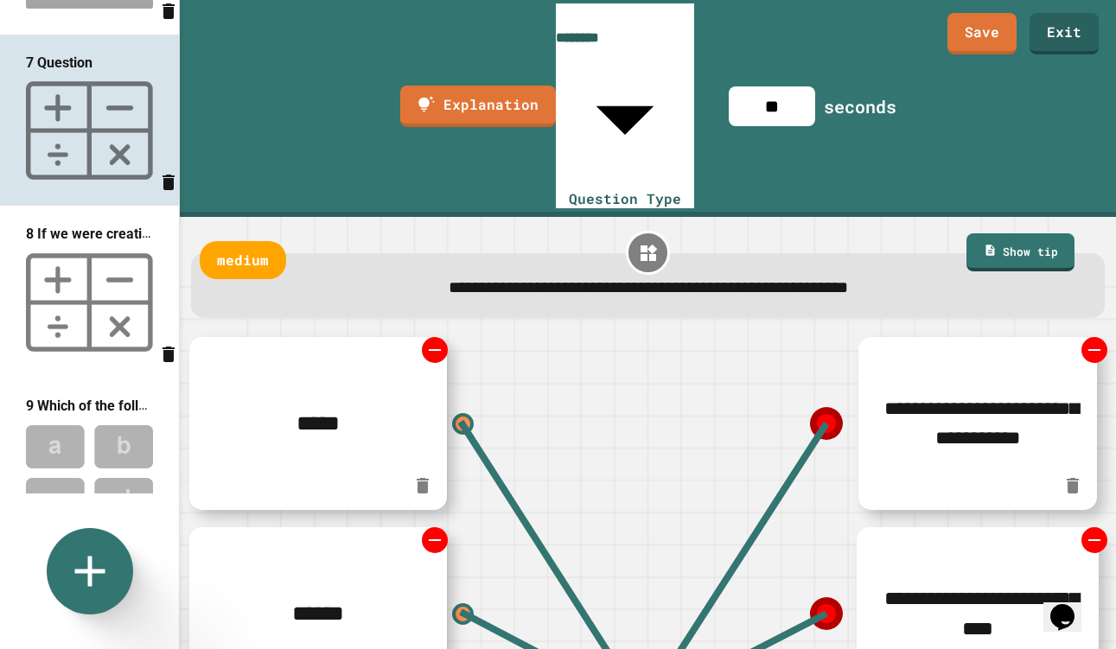
scroll to position [1012, 0]
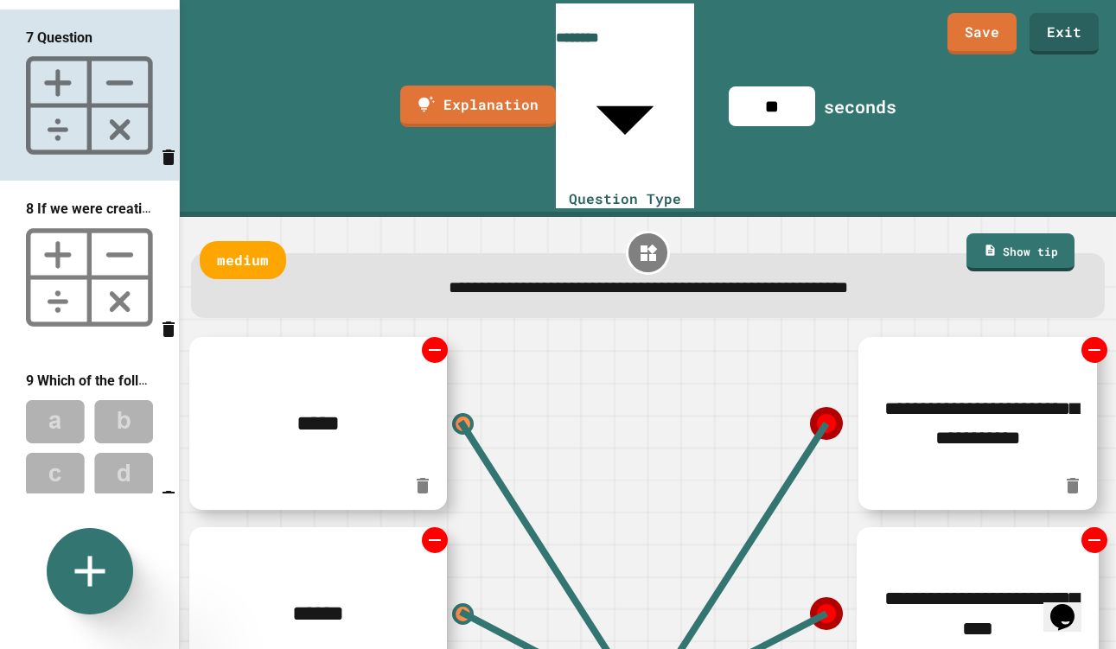
click at [78, 283] on img at bounding box center [89, 277] width 179 height 116
type input "**********"
type input "***"
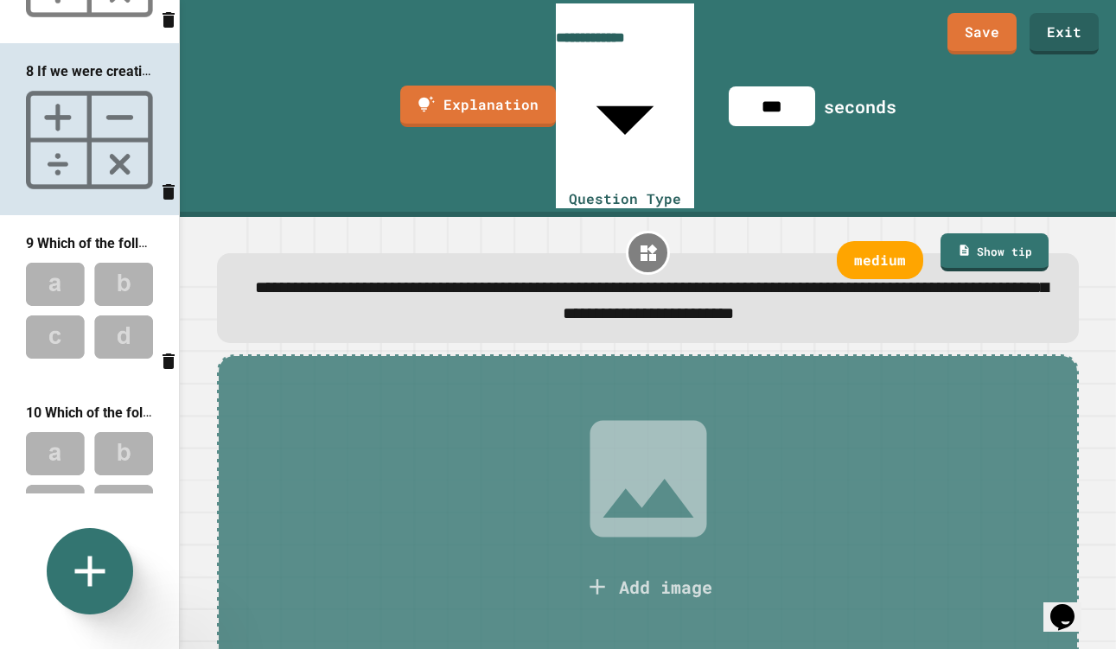
scroll to position [1155, 0]
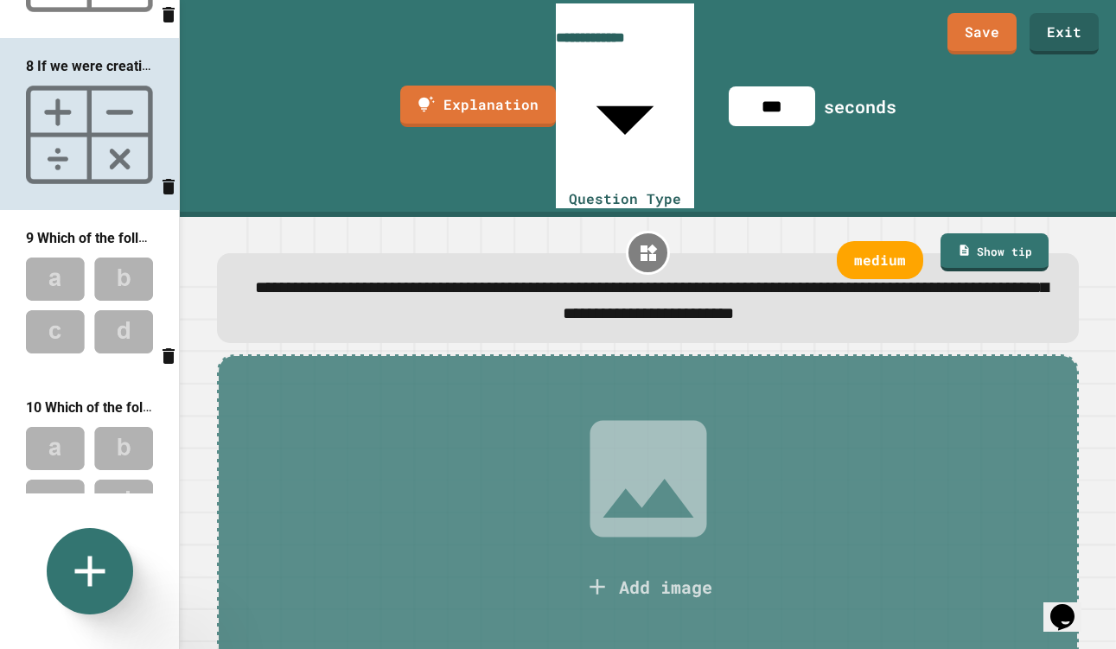
click at [93, 289] on img at bounding box center [89, 305] width 179 height 113
type input "**********"
type input "**"
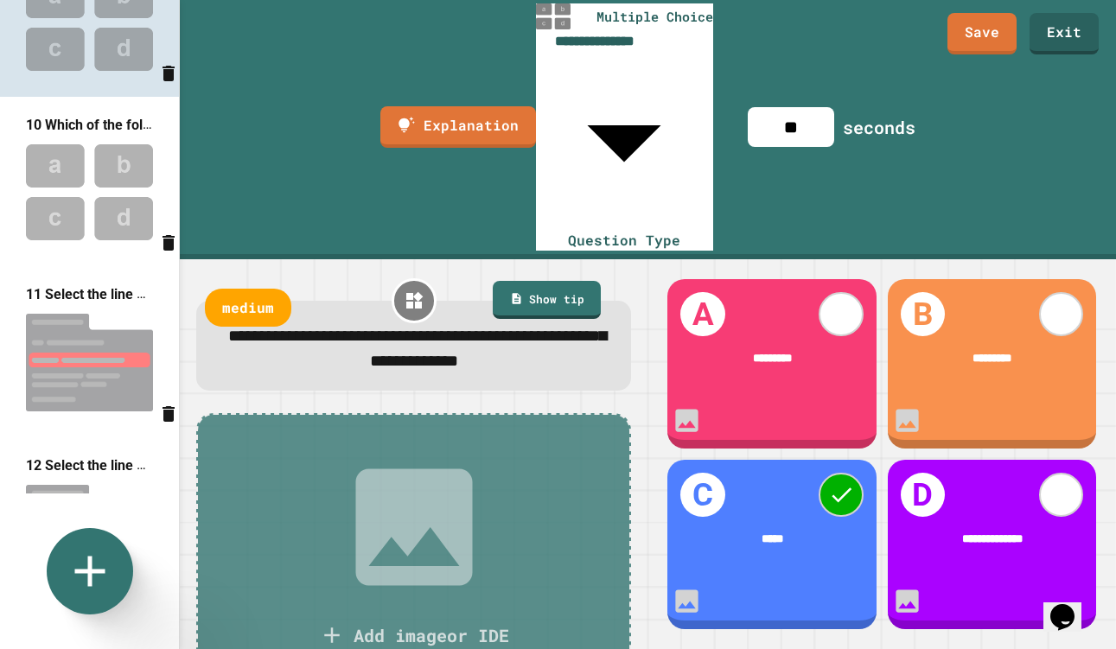
scroll to position [1448, 0]
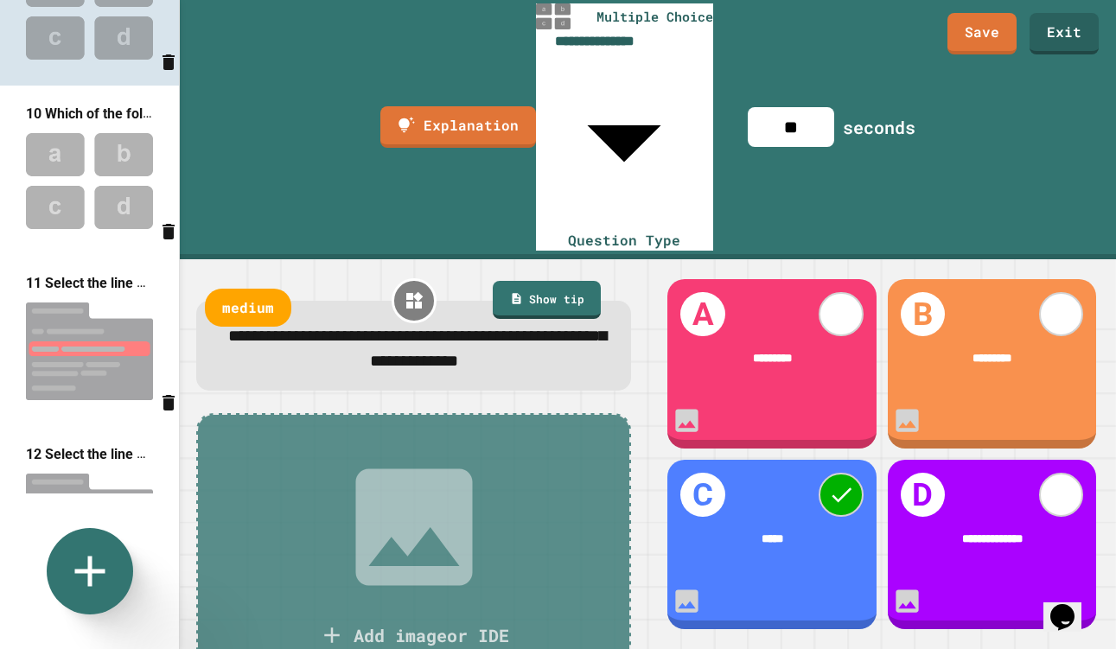
click at [74, 197] on img at bounding box center [89, 180] width 179 height 113
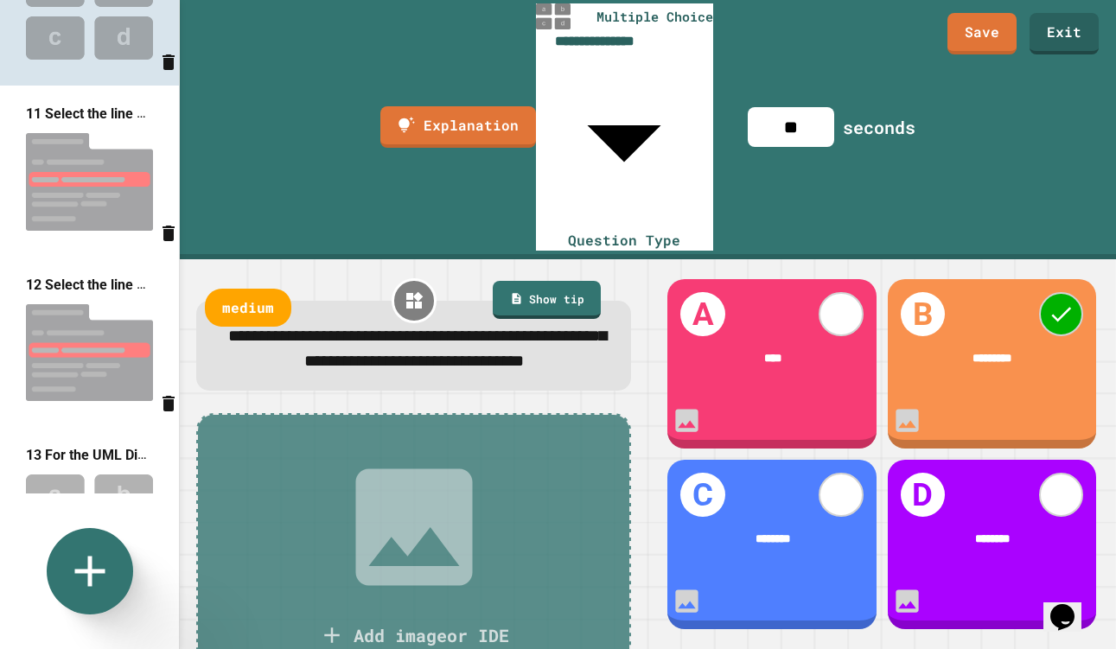
scroll to position [1620, 0]
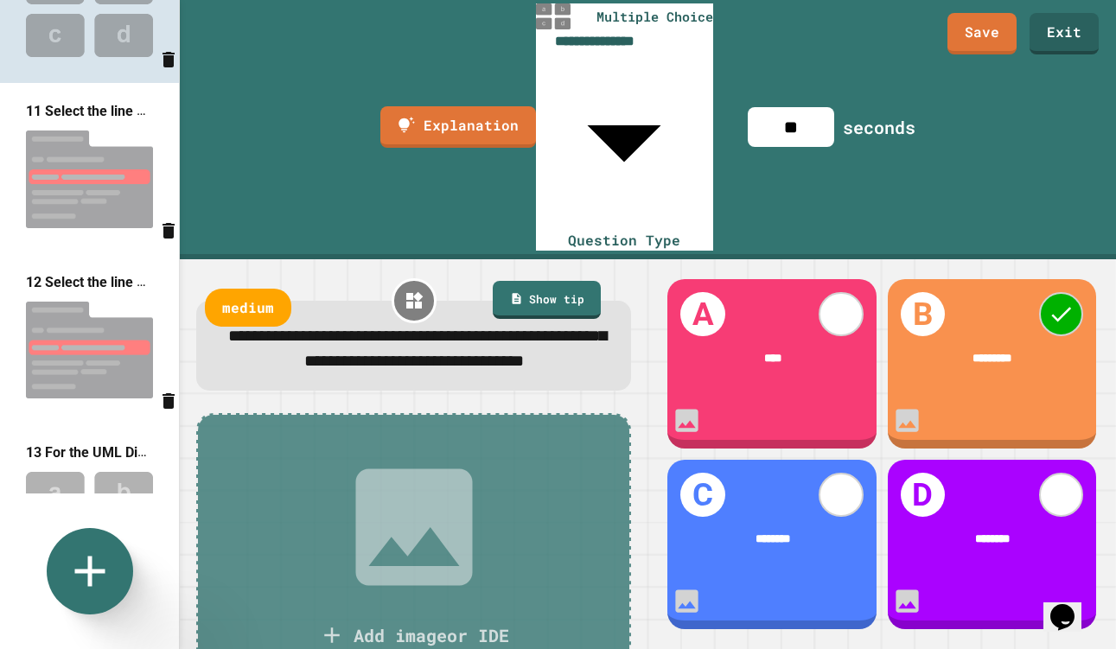
click at [74, 197] on img at bounding box center [89, 179] width 179 height 115
type input "**********"
type input "**"
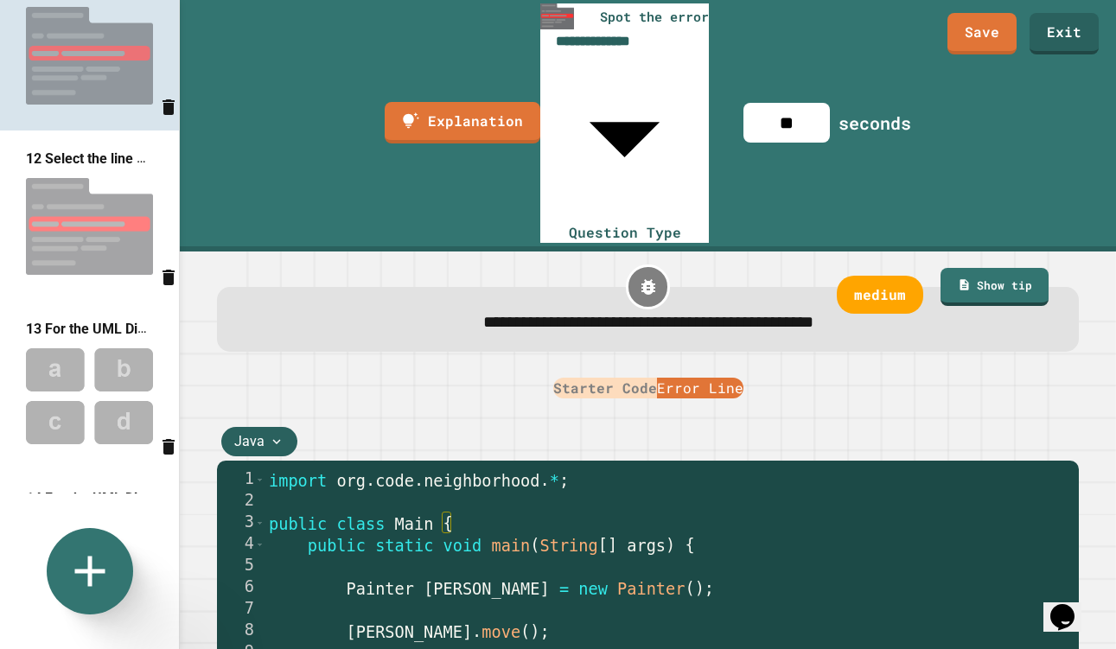
click at [74, 197] on img at bounding box center [89, 226] width 179 height 115
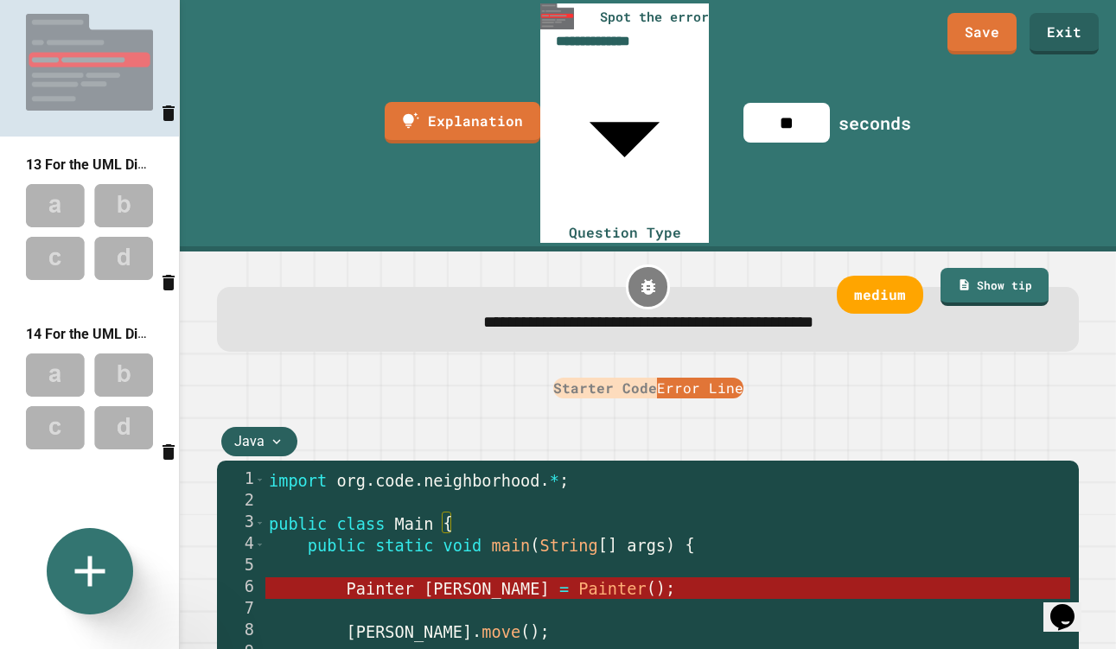
scroll to position [1910, 0]
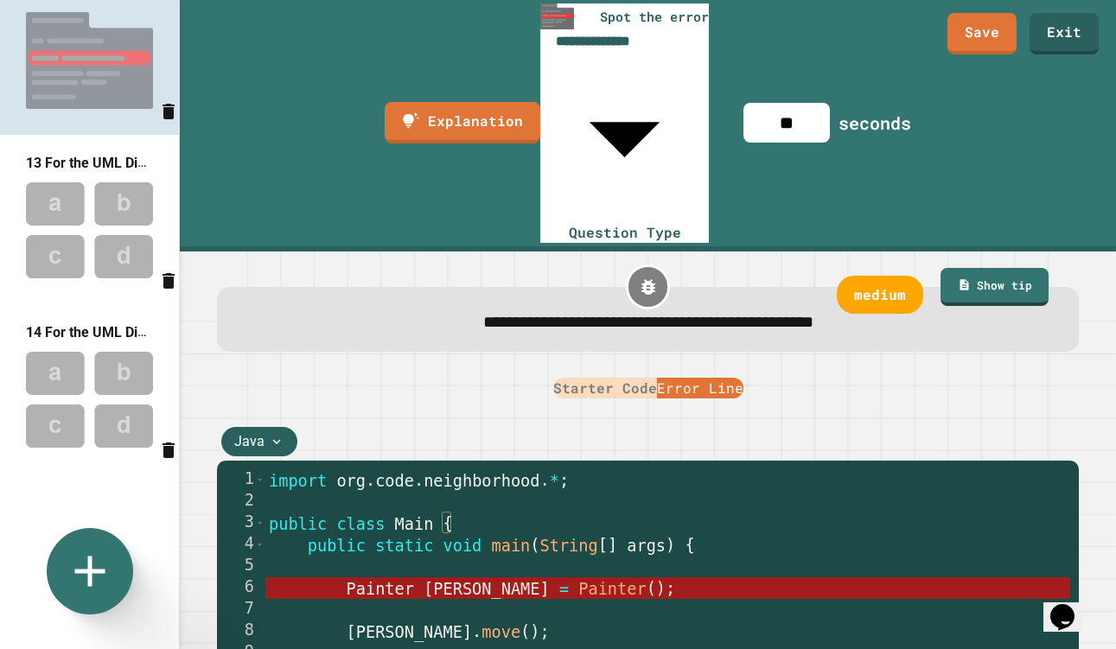
click at [82, 270] on img at bounding box center [89, 230] width 179 height 113
type input "**********"
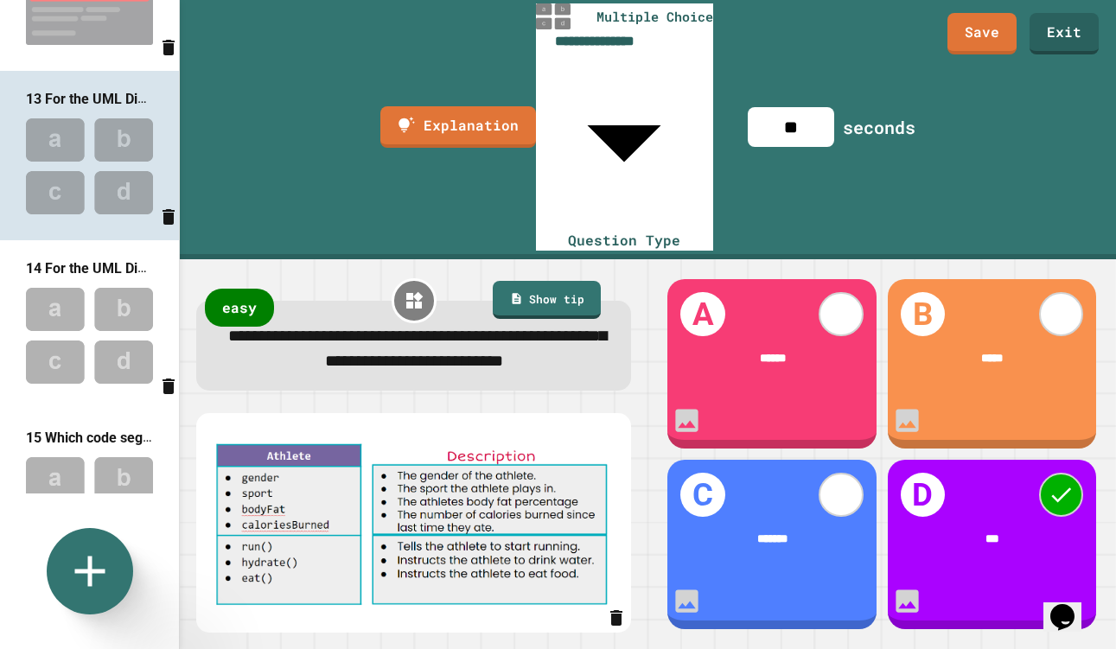
scroll to position [1975, 0]
click at [86, 308] on img at bounding box center [89, 333] width 179 height 113
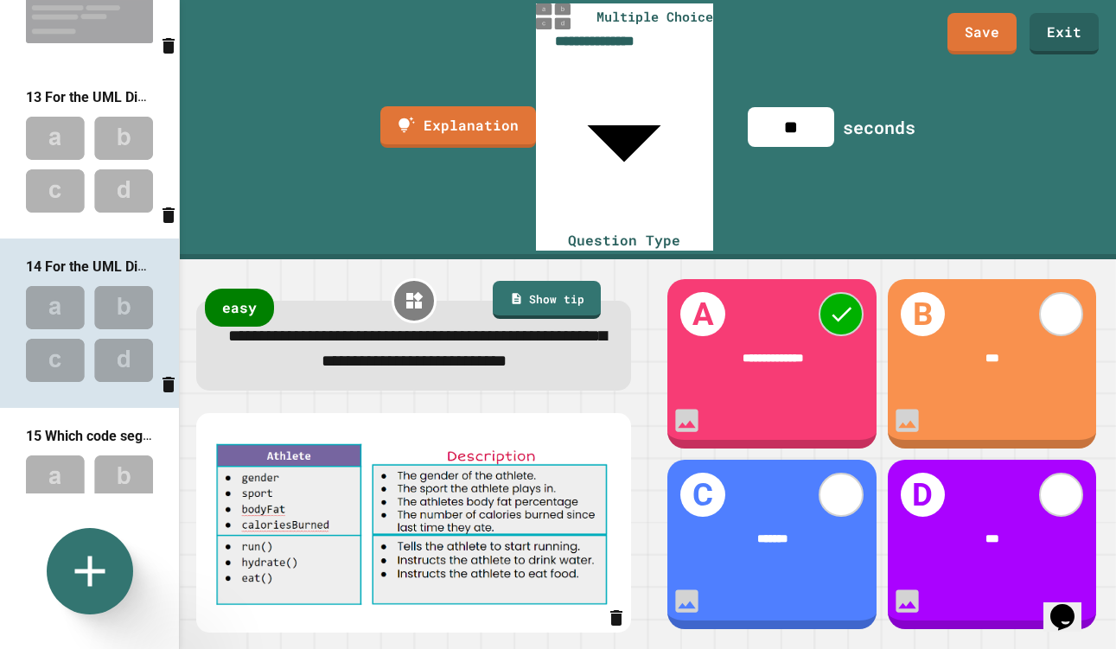
scroll to position [2010, 0]
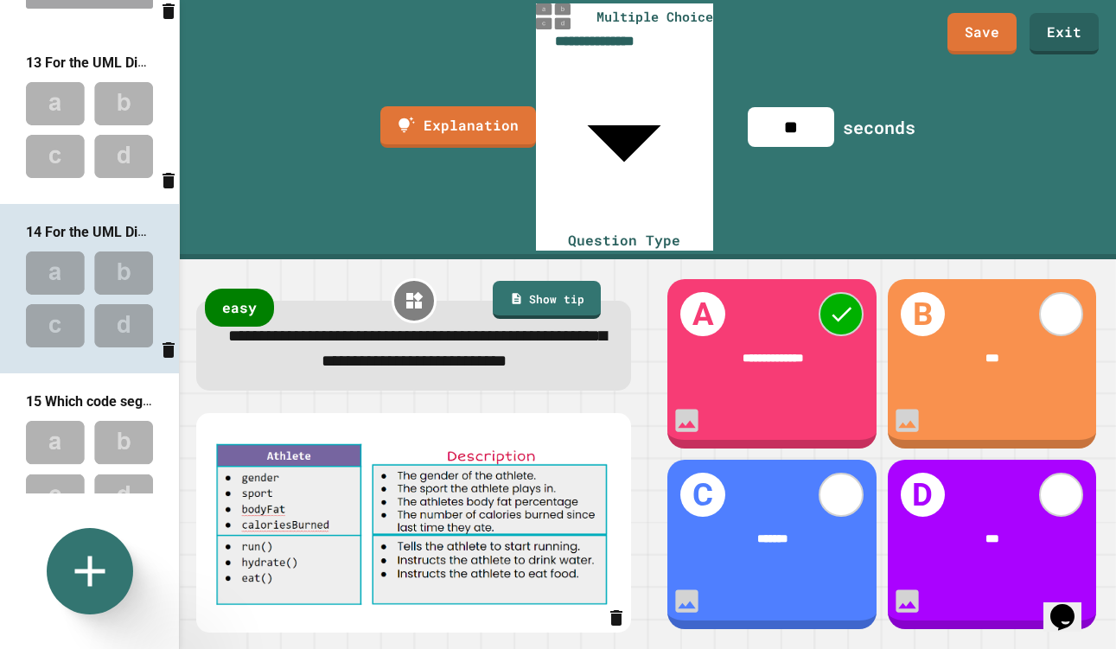
click at [69, 145] on img at bounding box center [89, 129] width 179 height 113
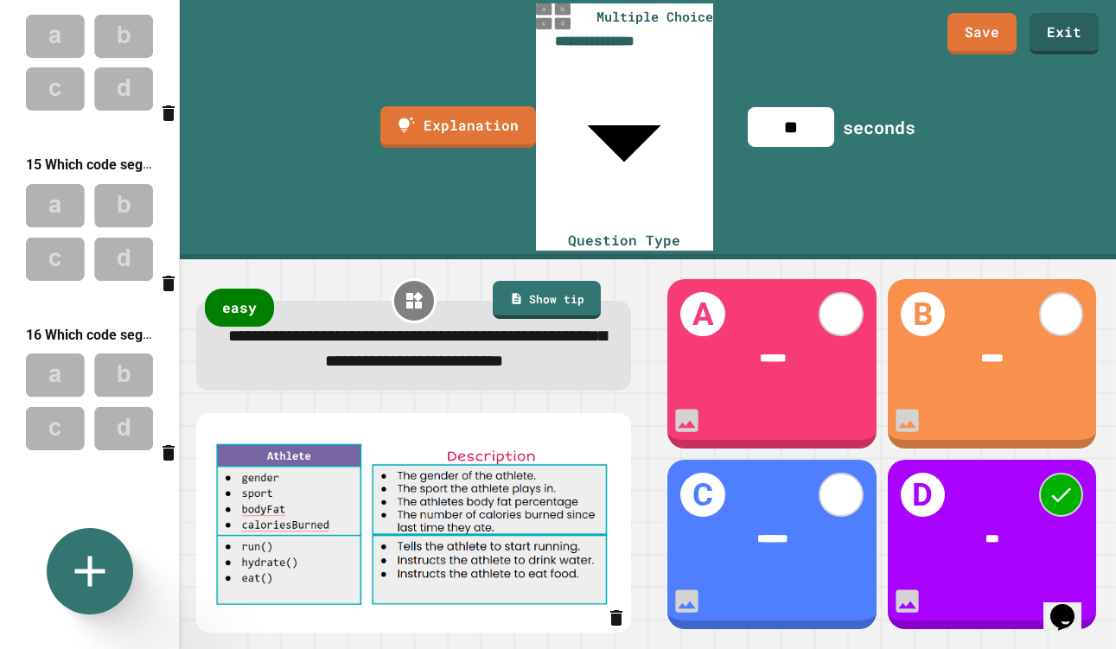
scroll to position [2257, 0]
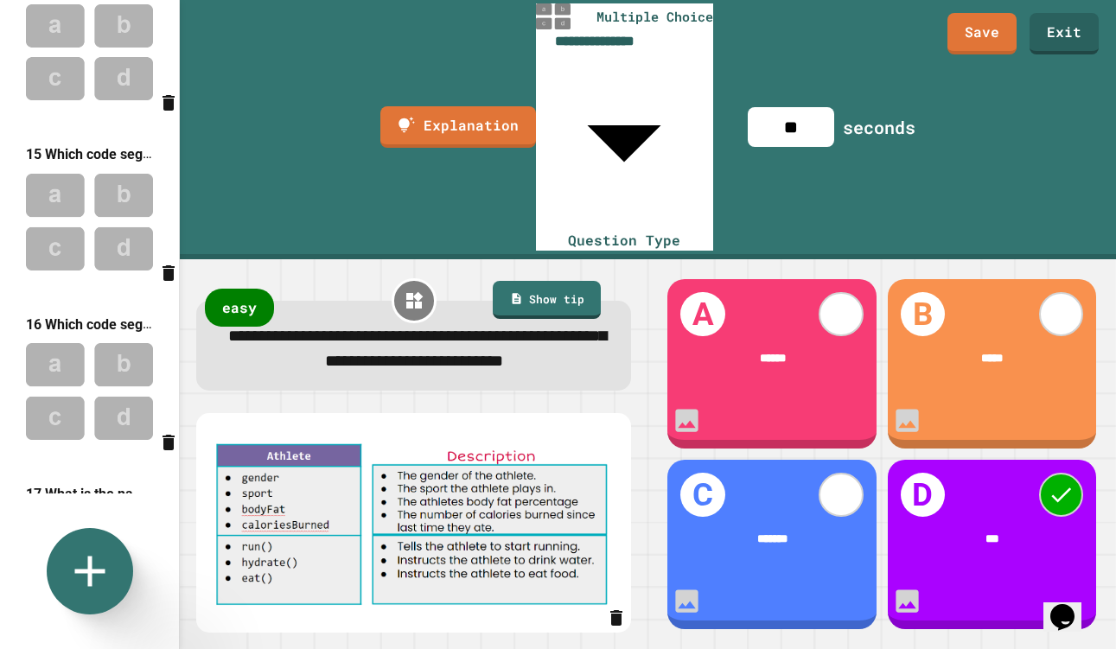
click at [89, 222] on img at bounding box center [89, 221] width 179 height 113
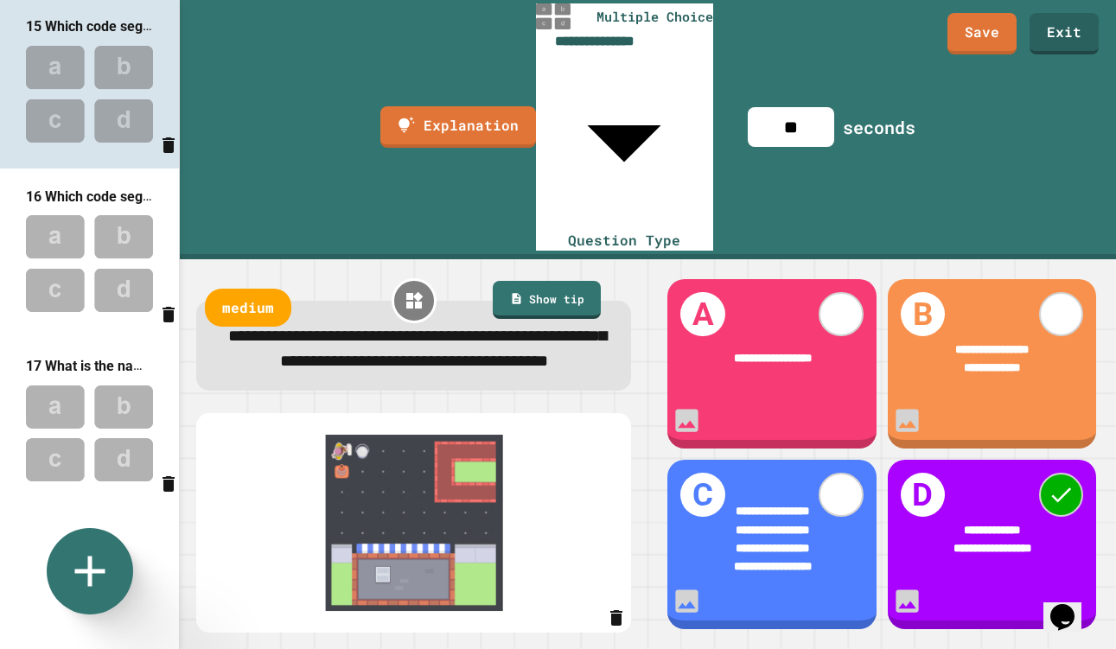
scroll to position [2387, 0]
click at [87, 227] on img at bounding box center [89, 261] width 179 height 113
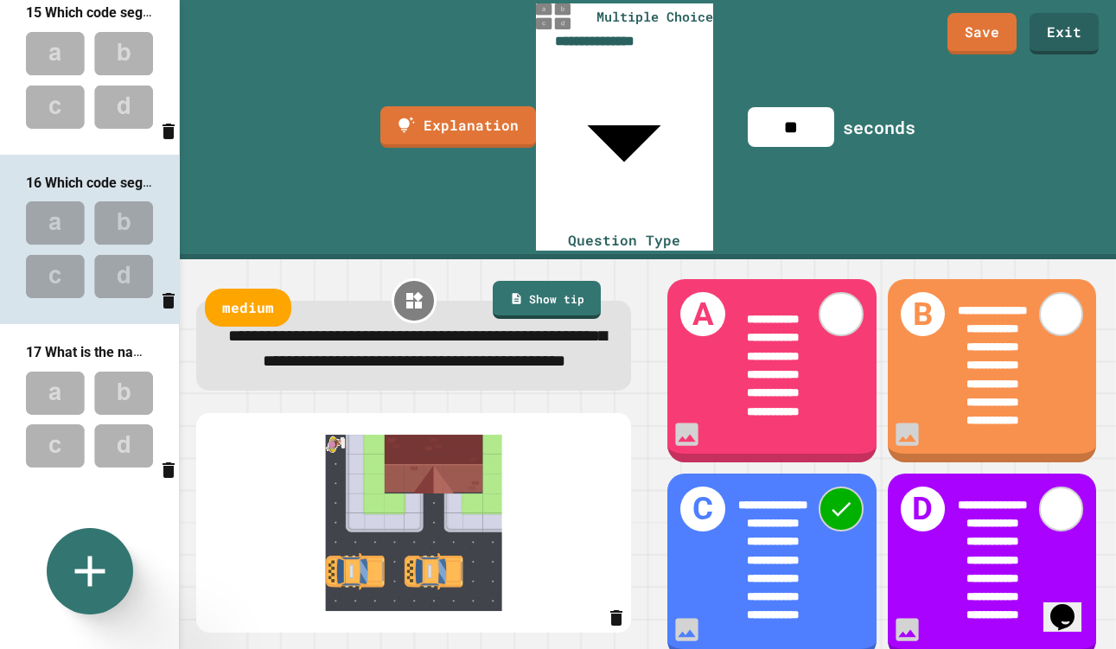
scroll to position [2414, 0]
click at [85, 428] on img at bounding box center [89, 419] width 179 height 113
type input "**"
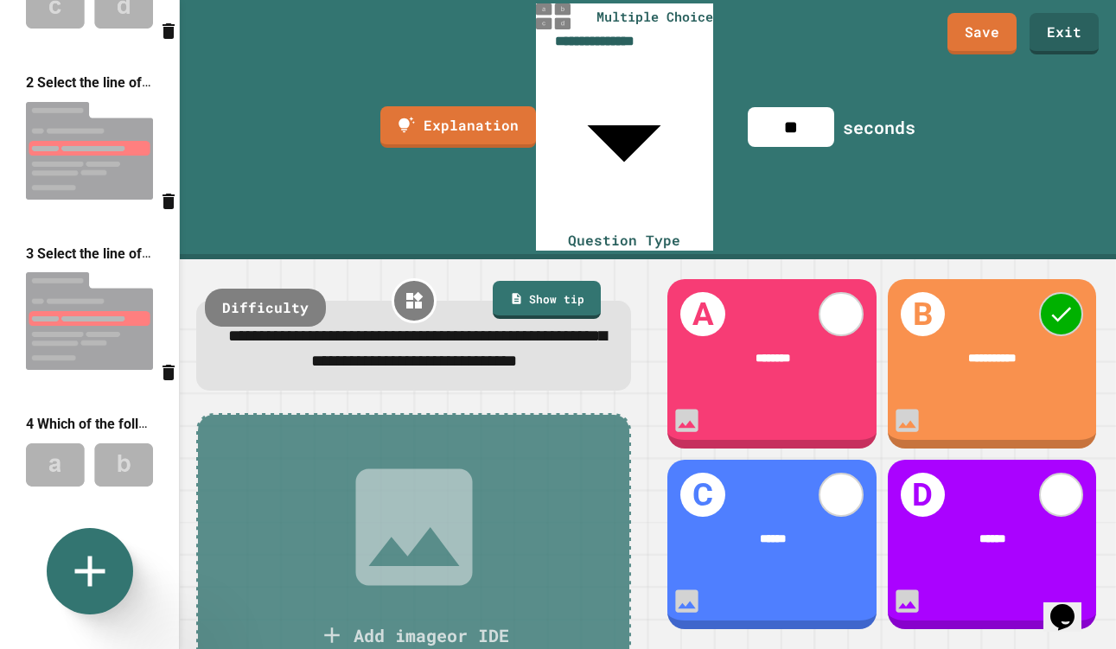
scroll to position [0, 0]
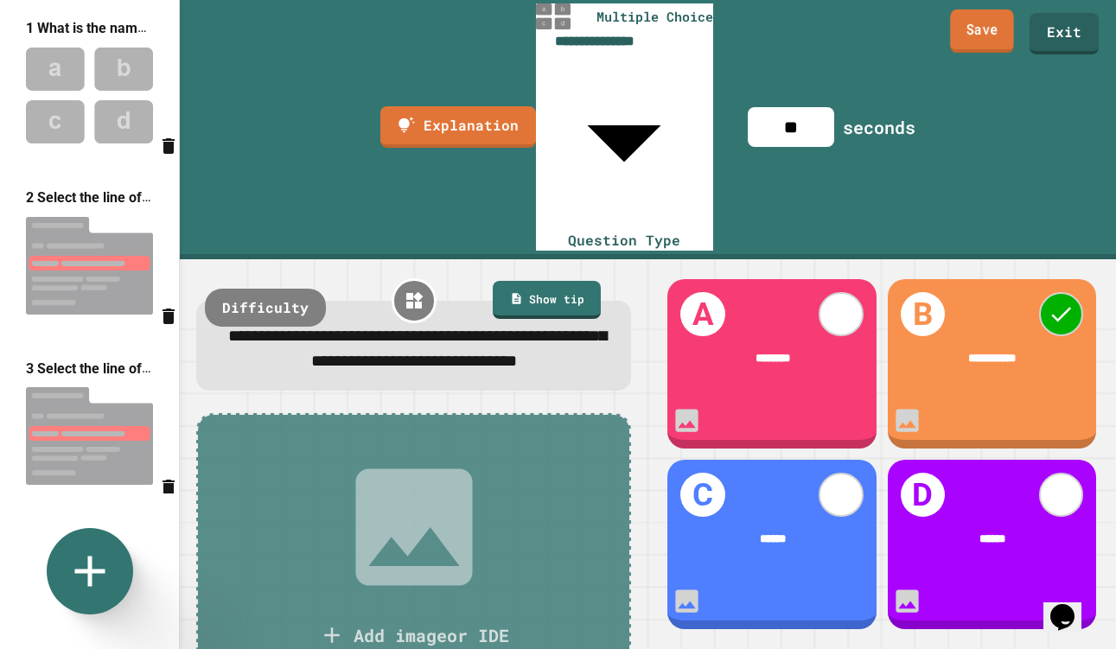
click at [974, 32] on link "Save" at bounding box center [982, 31] width 64 height 43
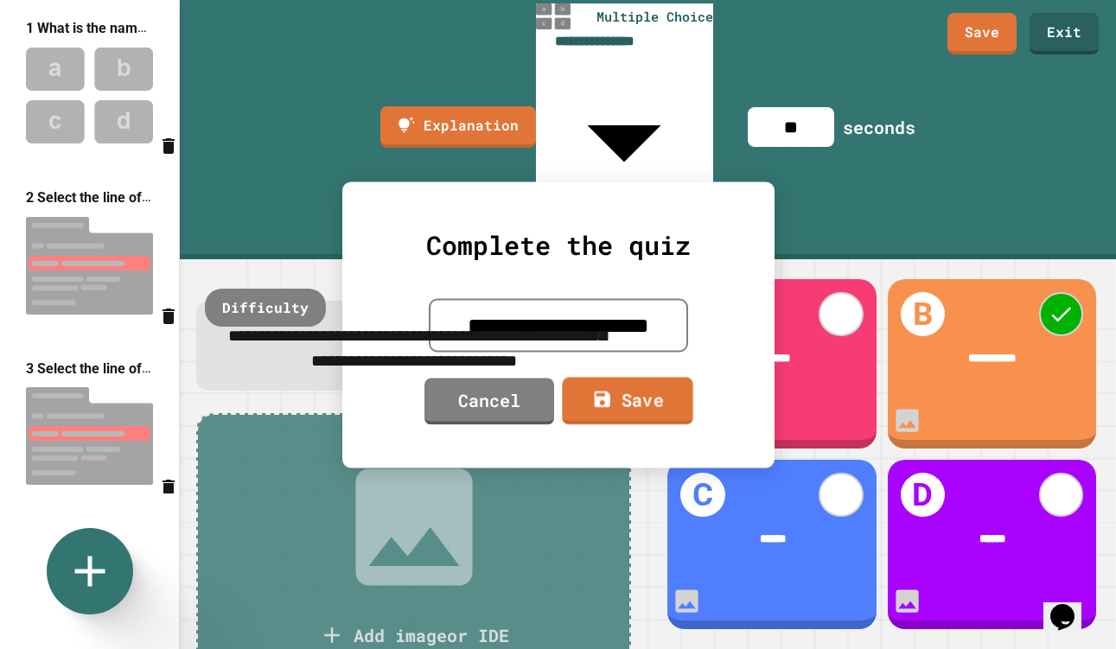
click at [643, 389] on link "Save" at bounding box center [627, 401] width 130 height 48
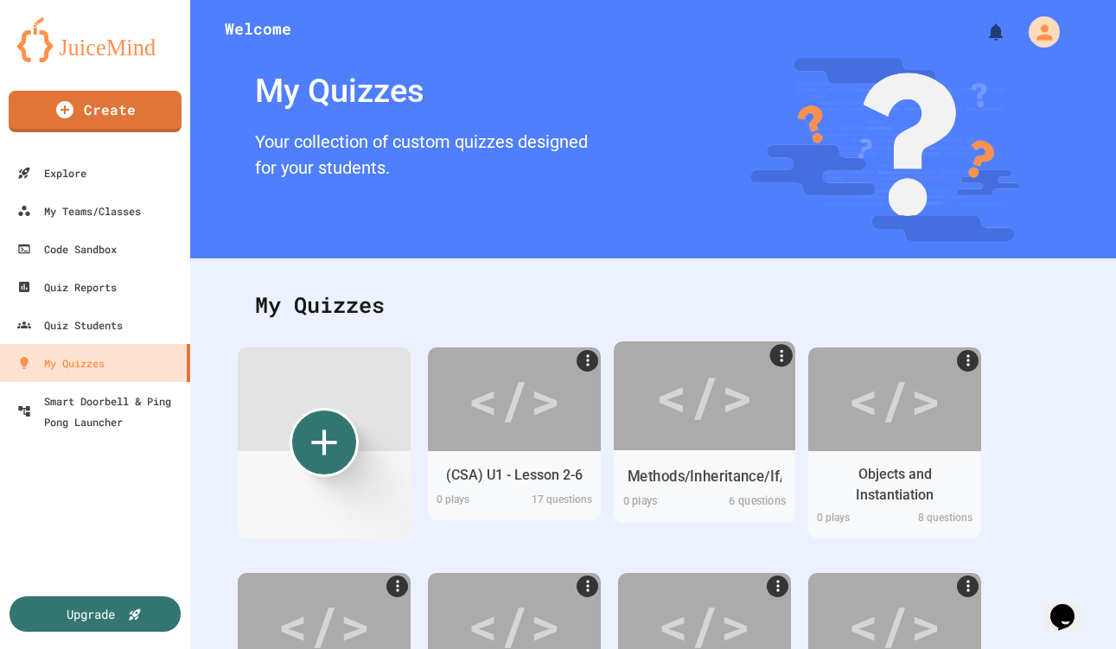
click at [717, 502] on div "6 questions" at bounding box center [749, 503] width 91 height 21
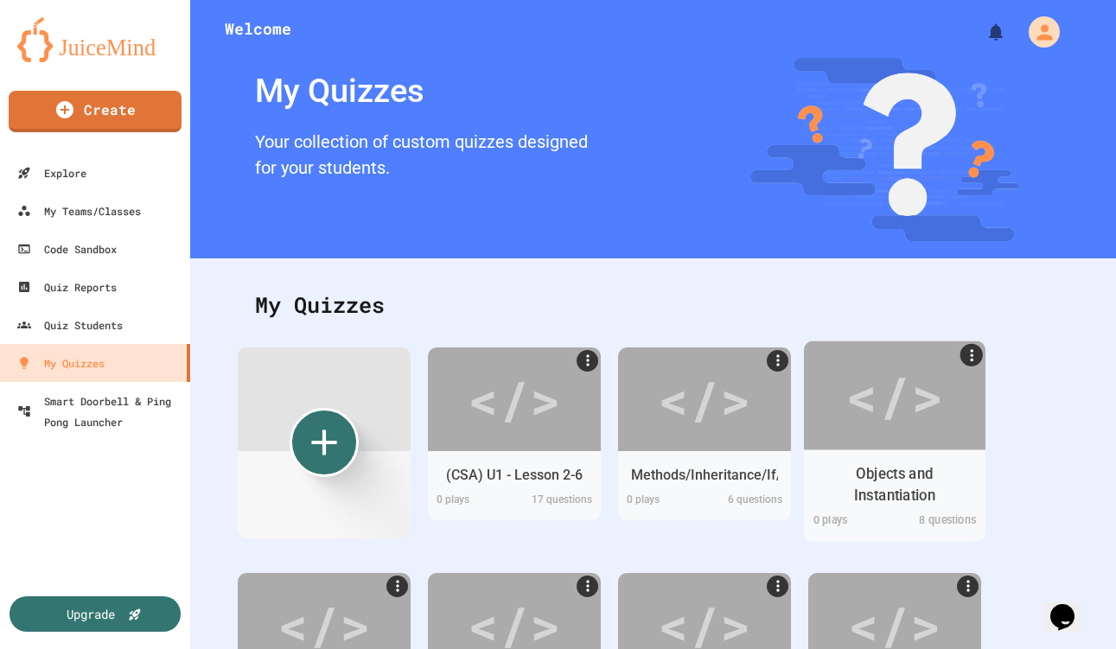
click at [843, 500] on div "Objects and Instantiation" at bounding box center [895, 484] width 155 height 43
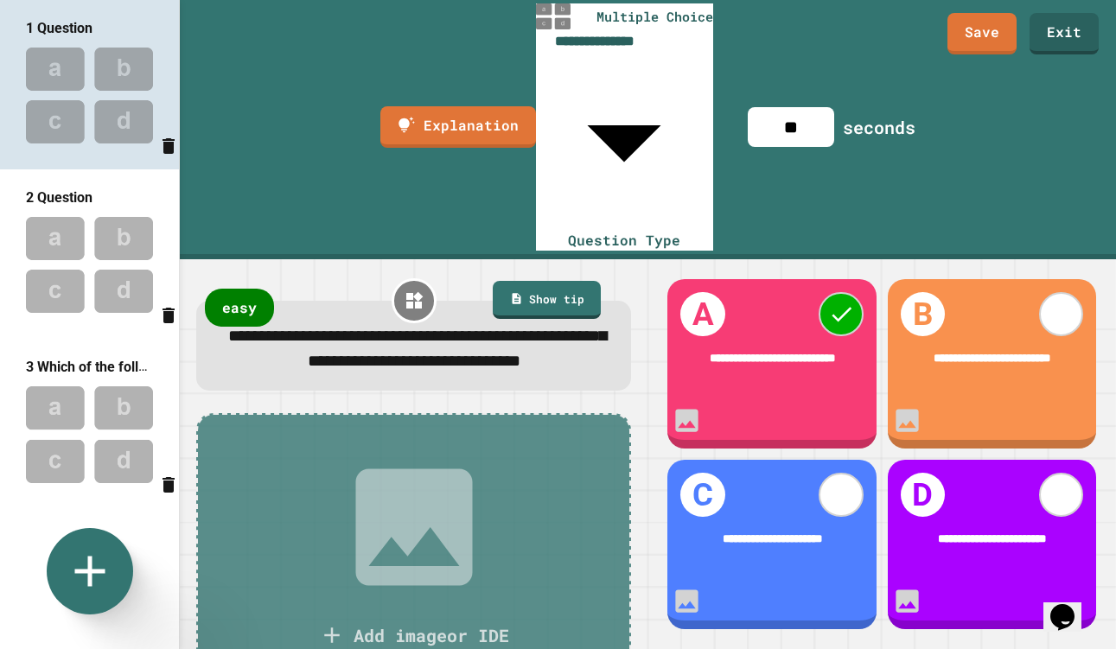
click at [88, 292] on img at bounding box center [89, 264] width 179 height 113
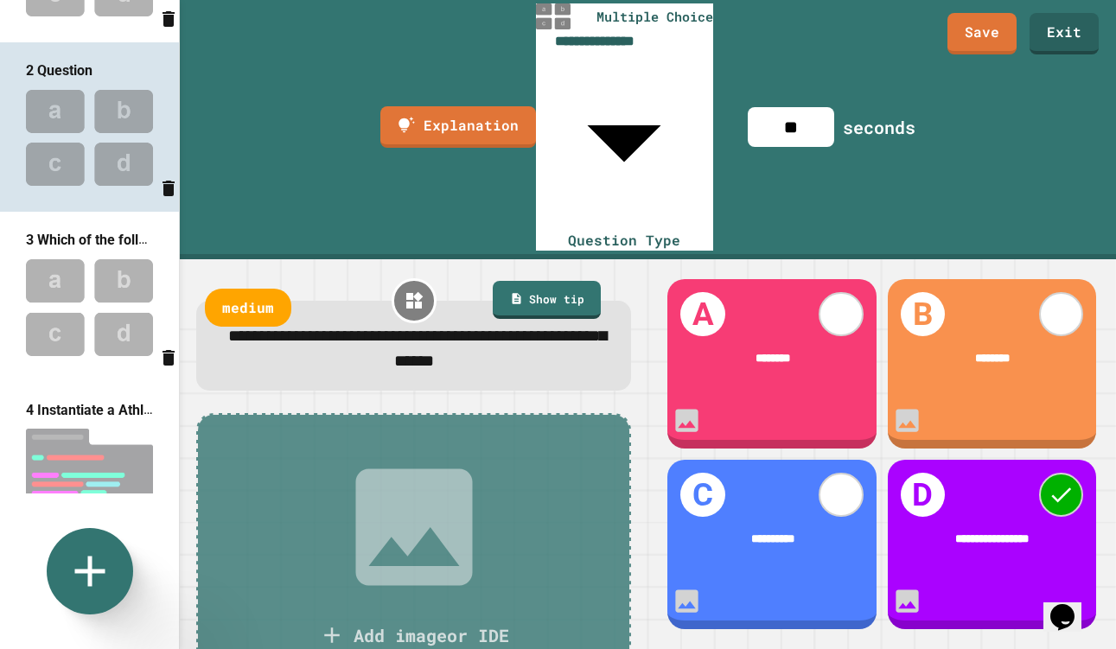
scroll to position [132, 0]
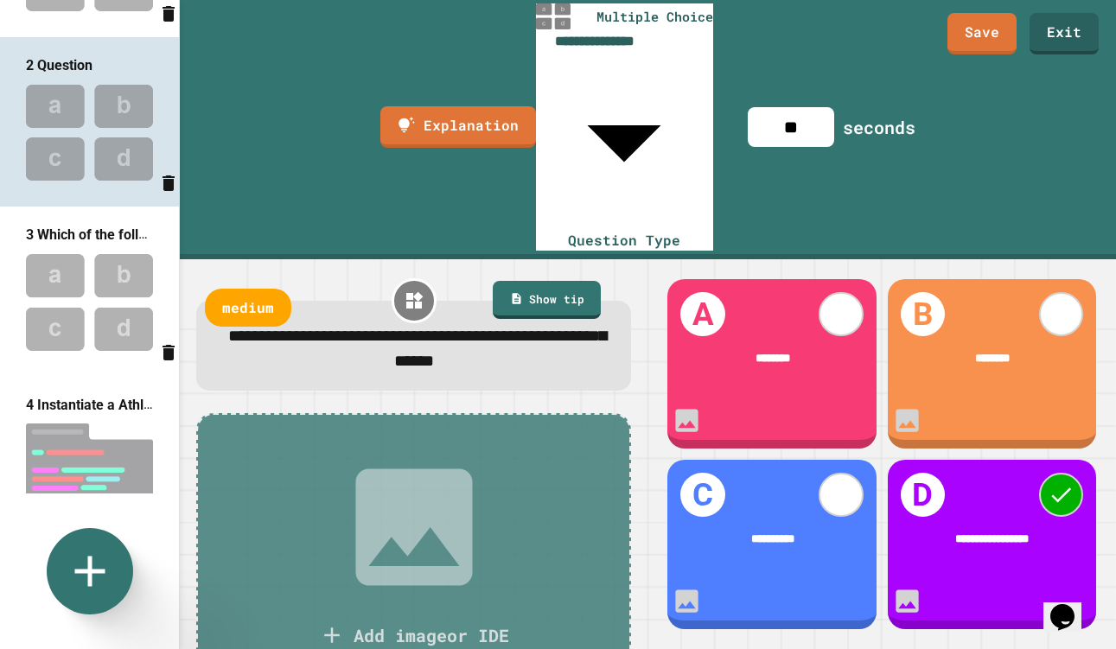
click at [88, 292] on img at bounding box center [89, 301] width 179 height 113
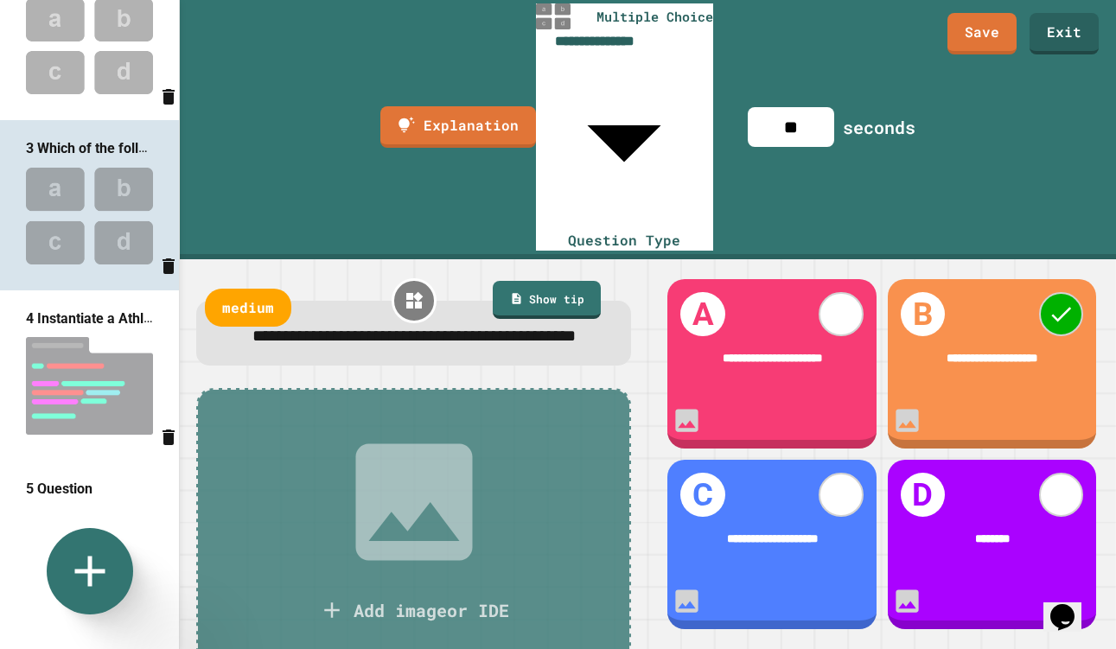
scroll to position [220, 0]
click at [94, 392] on img at bounding box center [89, 384] width 179 height 115
type input "**********"
type input "**"
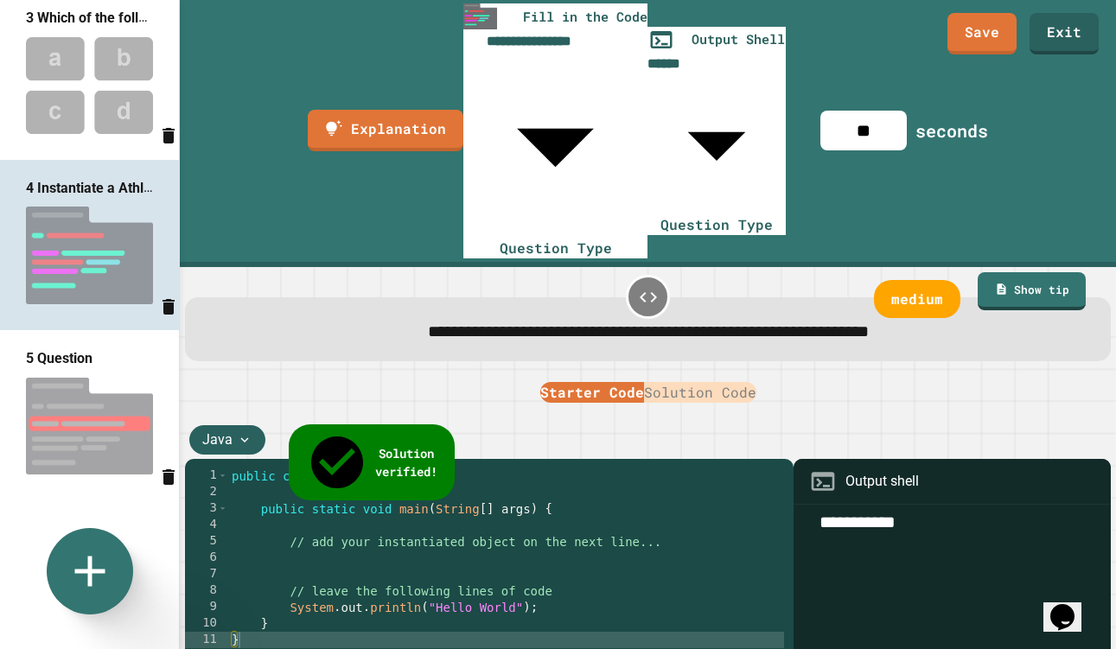
scroll to position [351, 0]
click at [675, 382] on button "Solution Code" at bounding box center [700, 392] width 112 height 21
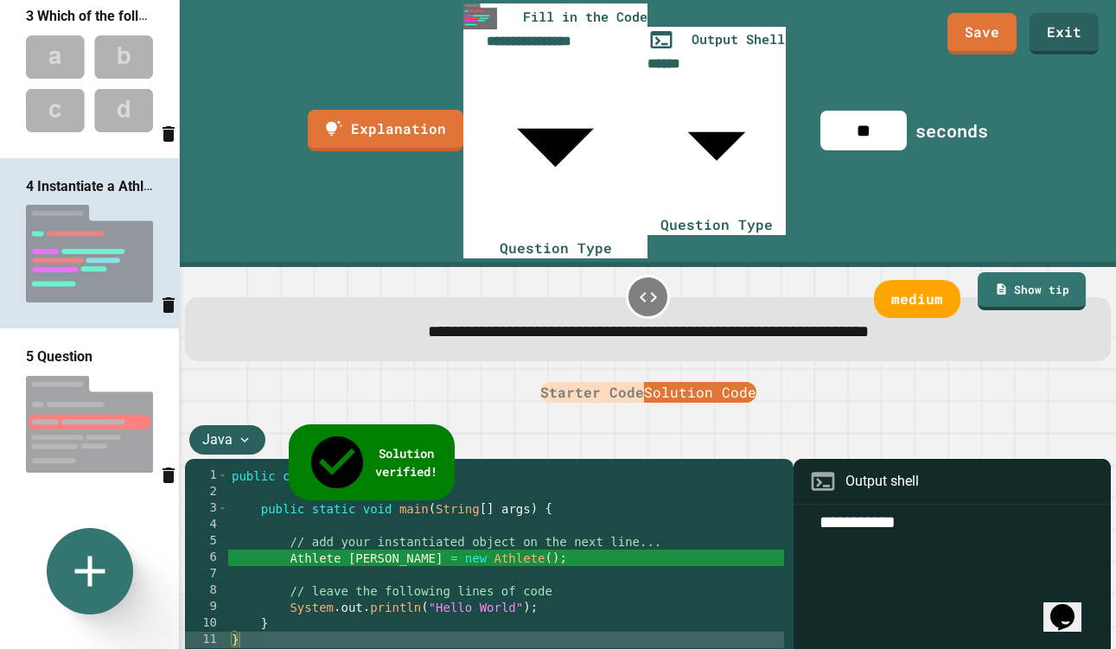
click at [613, 382] on button "Starter Code" at bounding box center [592, 392] width 104 height 21
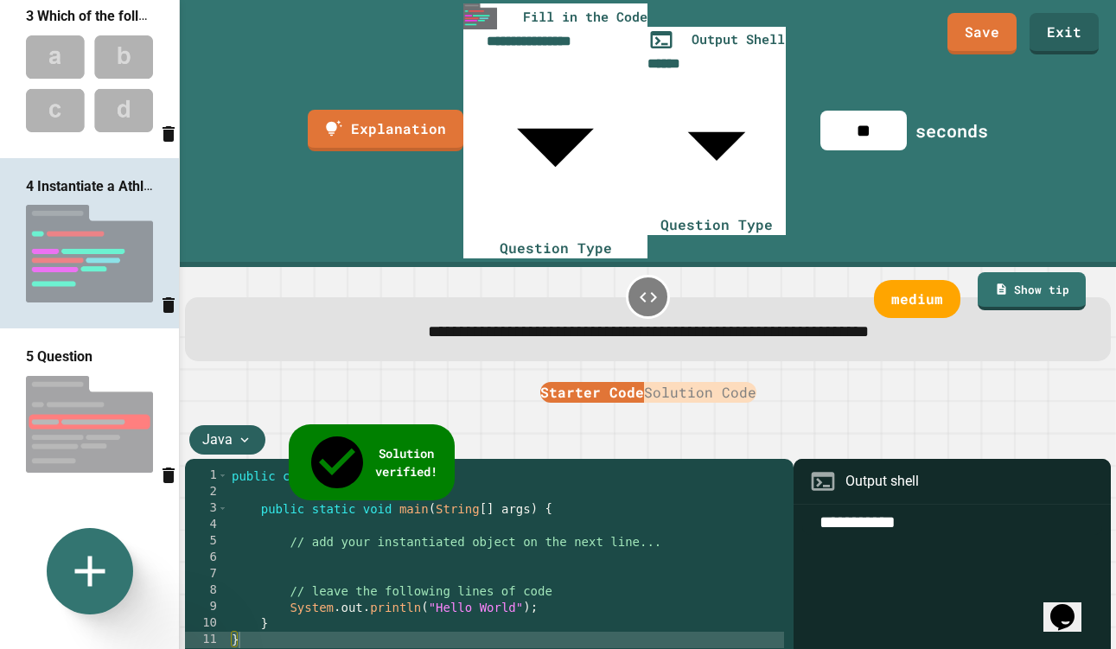
click at [730, 382] on button "Solution Code" at bounding box center [700, 392] width 112 height 21
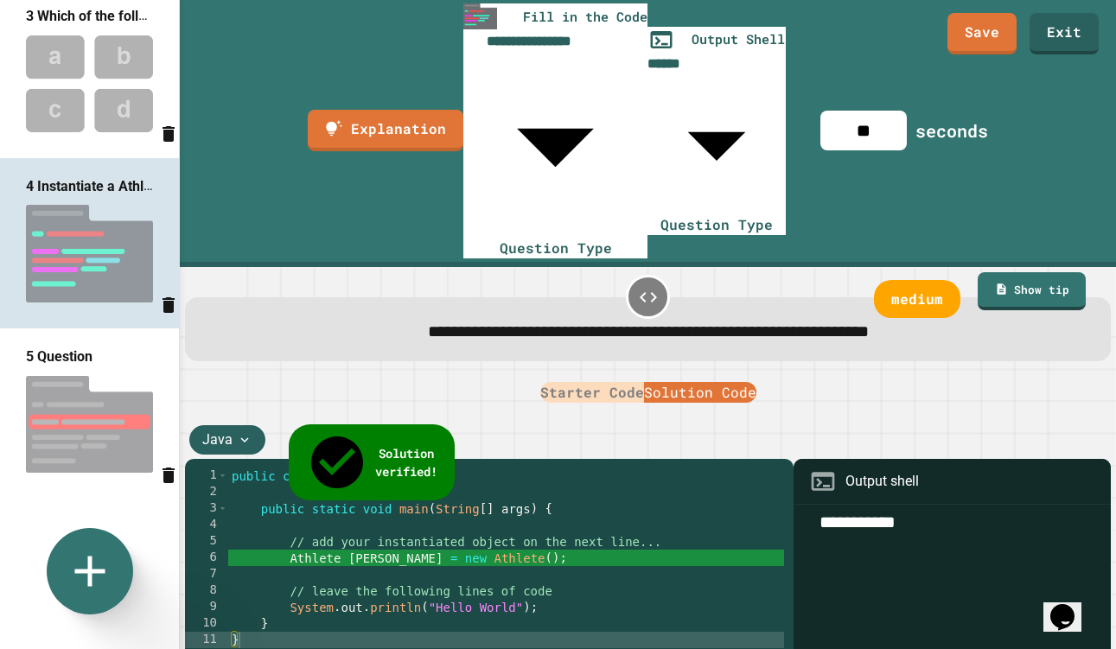
click at [614, 382] on button "Starter Code" at bounding box center [592, 392] width 104 height 21
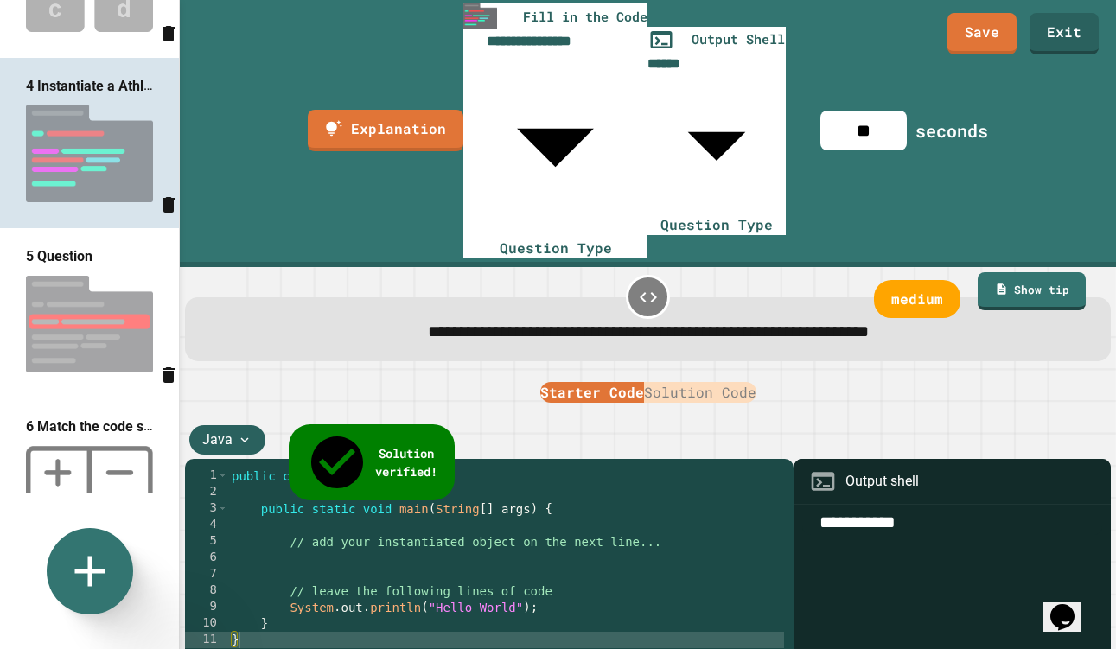
scroll to position [452, 0]
click at [73, 264] on span "5 Question" at bounding box center [59, 255] width 67 height 16
type input "**********"
type input "**"
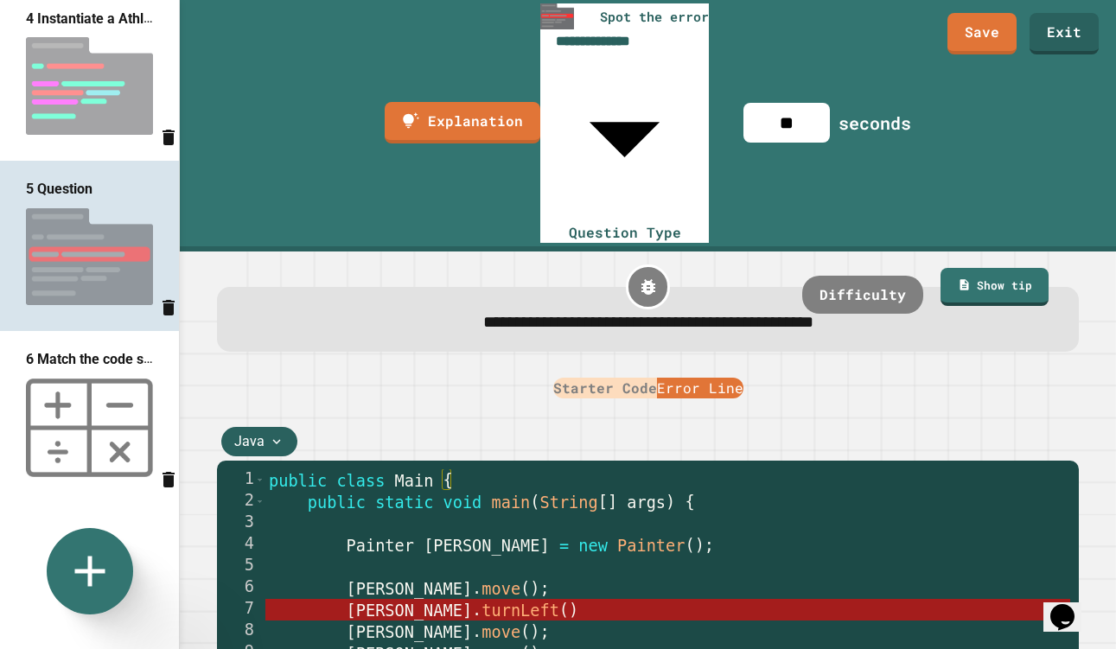
scroll to position [525, 0]
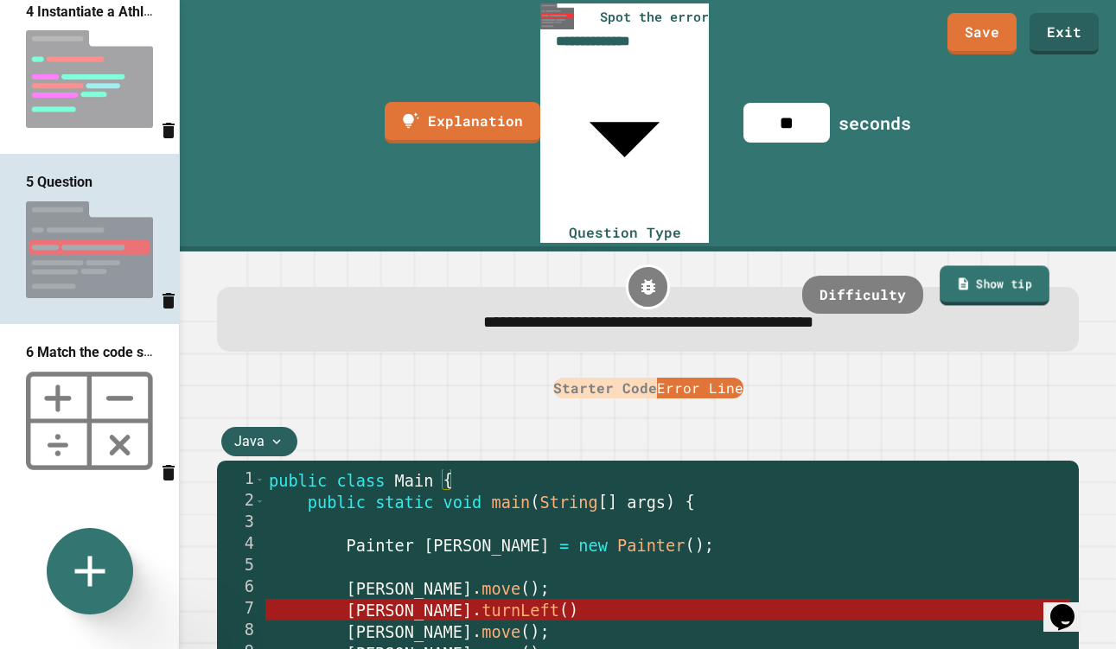
click at [1002, 265] on link "Show tip" at bounding box center [994, 285] width 109 height 40
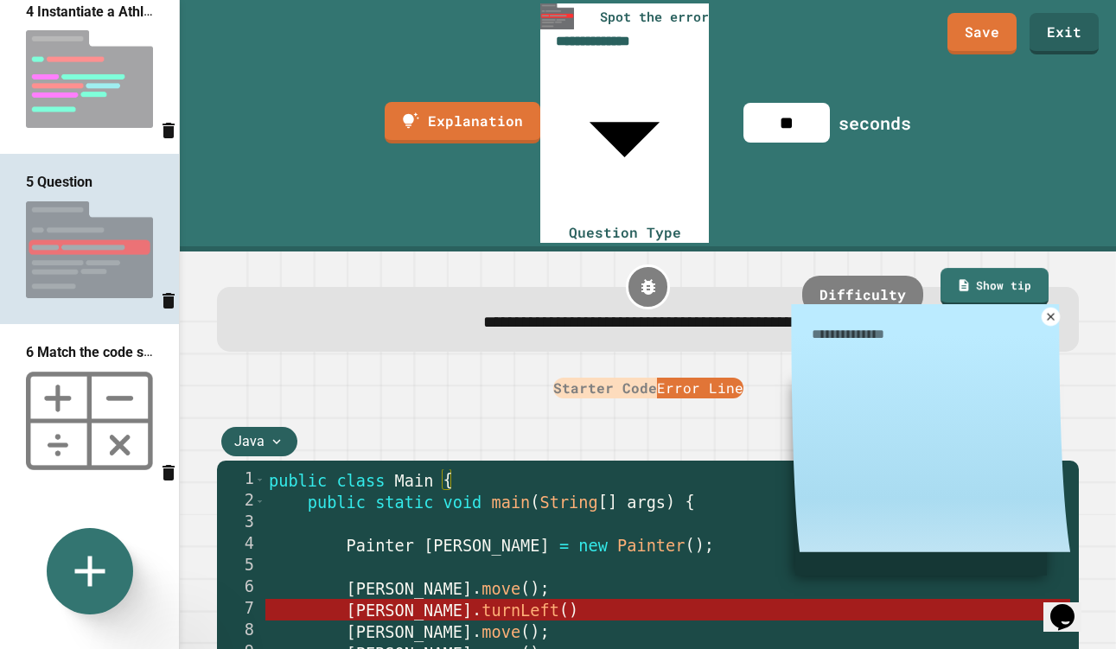
click at [1058, 308] on link at bounding box center [1050, 317] width 19 height 19
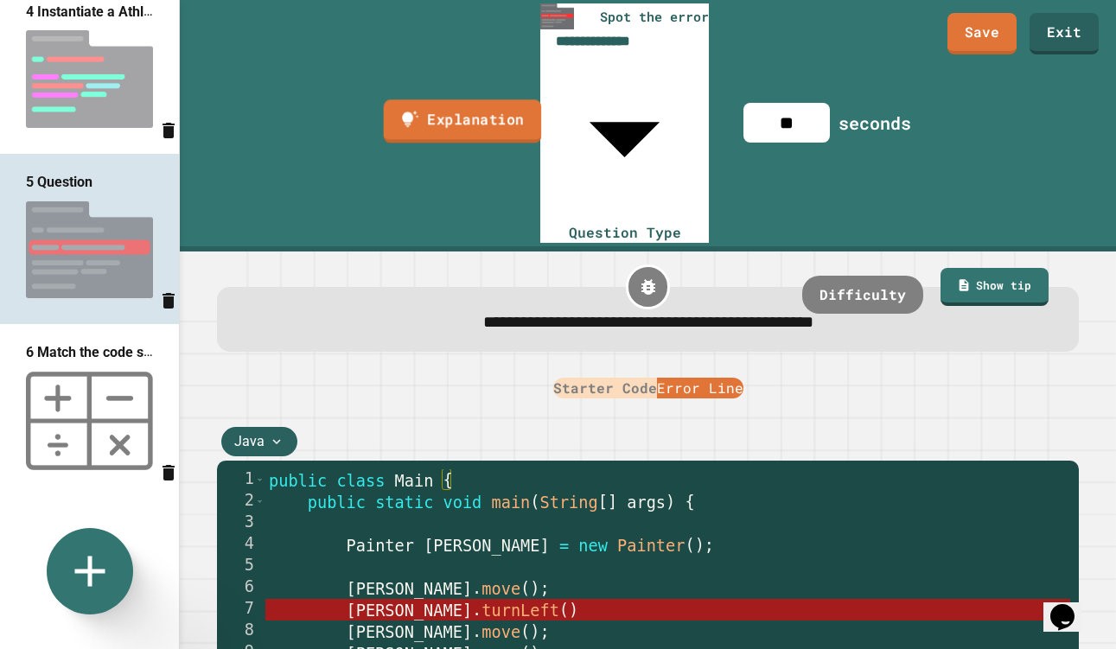
click at [433, 100] on link "Explanation" at bounding box center [463, 121] width 158 height 43
click at [41, 390] on img at bounding box center [89, 421] width 179 height 116
type input "********"
type input "***"
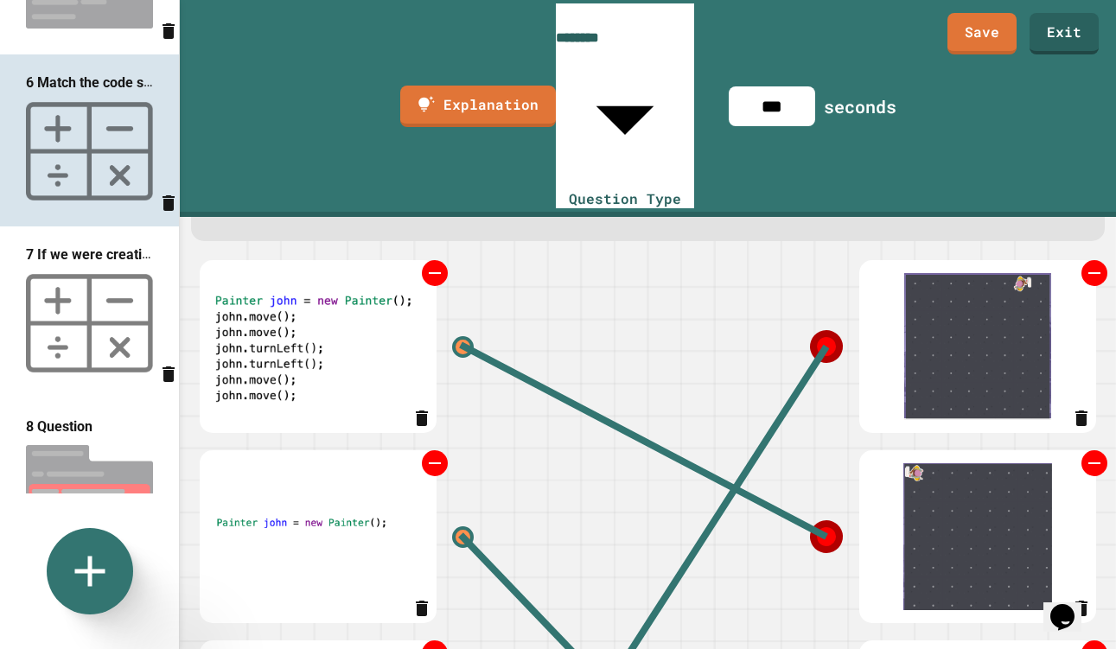
scroll to position [0, 0]
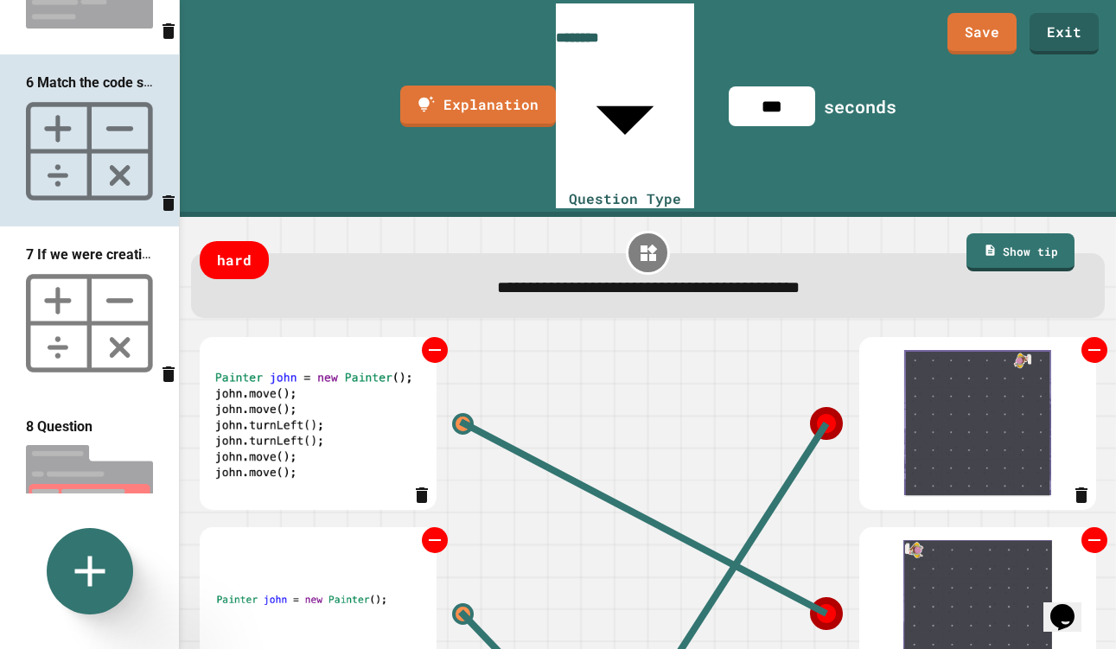
click at [101, 316] on img at bounding box center [89, 323] width 179 height 116
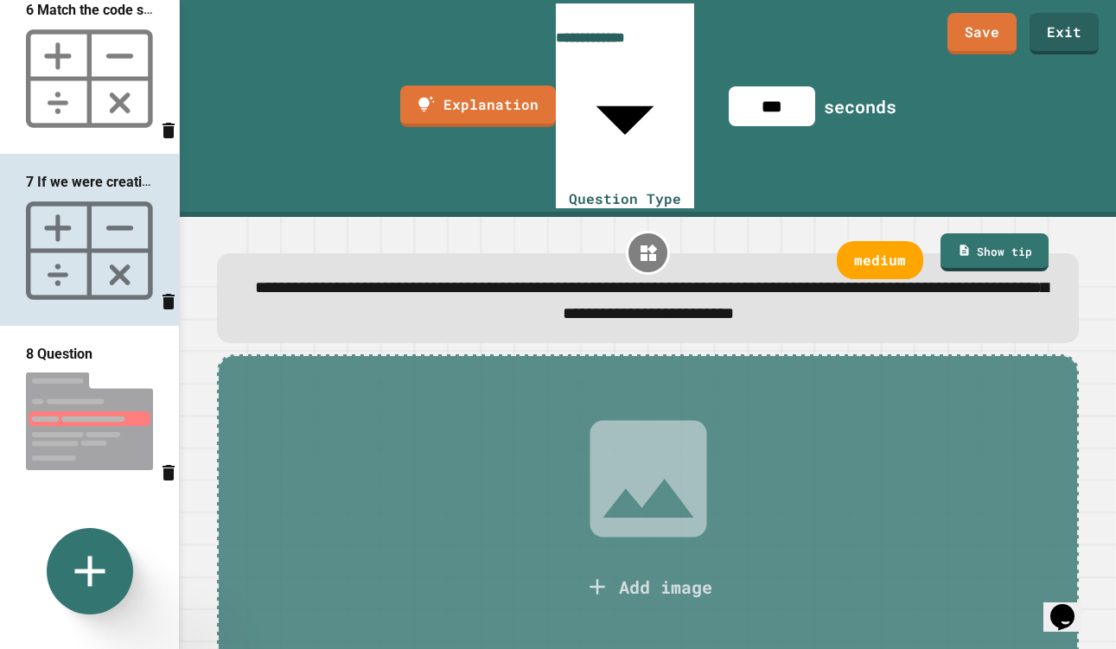
scroll to position [877, 0]
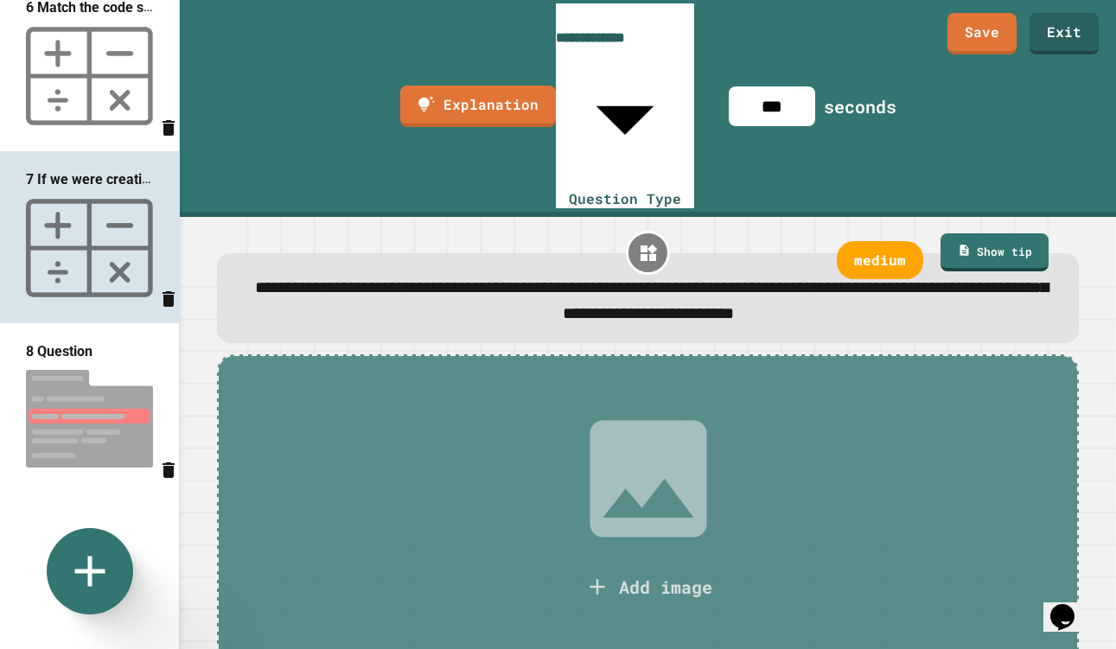
click at [67, 385] on img at bounding box center [89, 418] width 179 height 115
type input "**********"
type input "**"
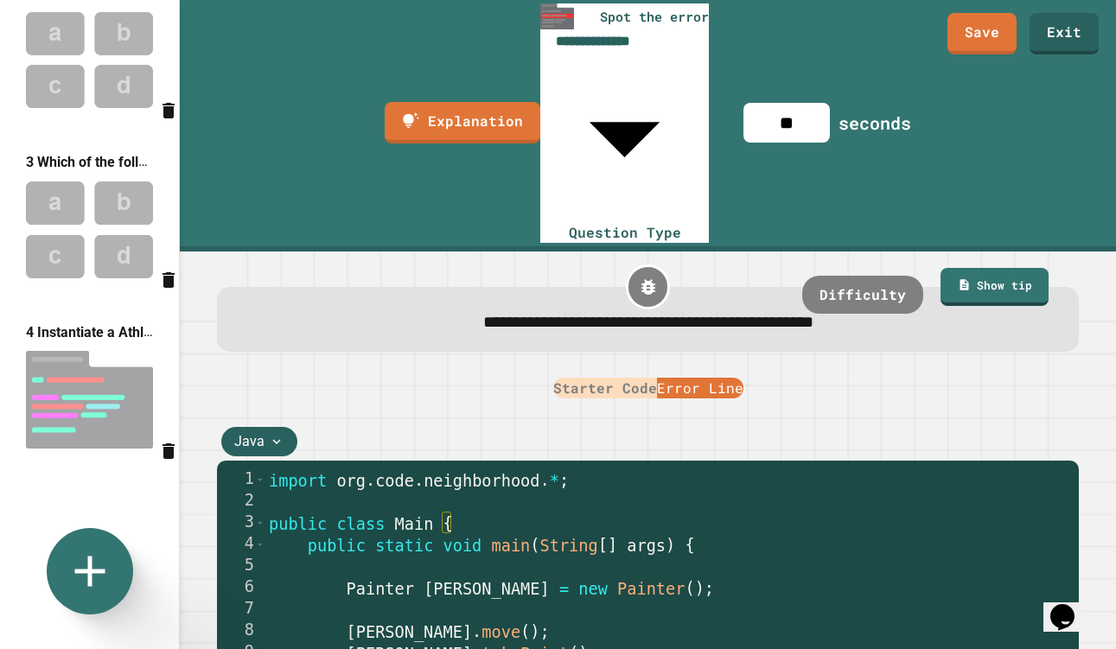
scroll to position [0, 0]
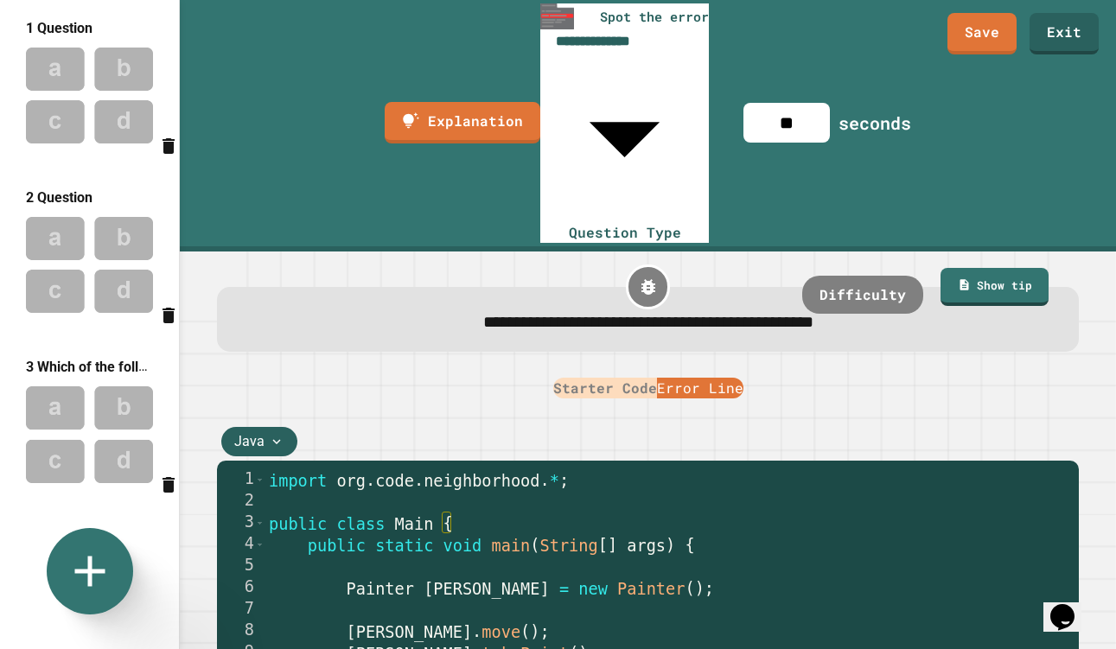
click at [111, 124] on img at bounding box center [89, 95] width 179 height 113
type input "**********"
type input "**"
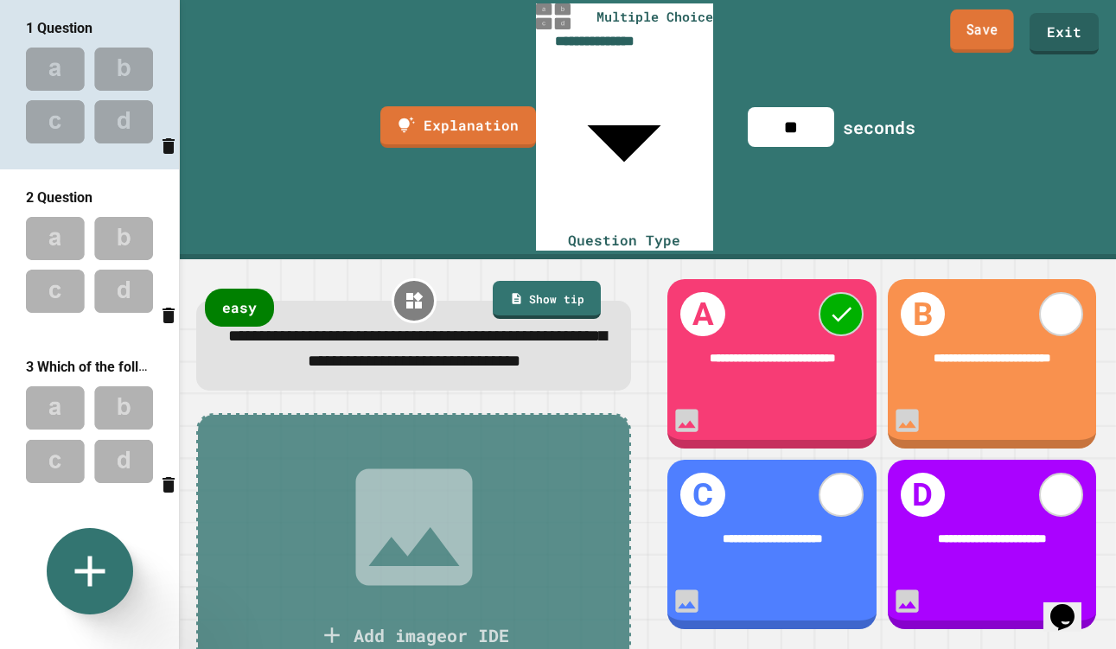
click at [977, 41] on link "Save" at bounding box center [982, 31] width 64 height 43
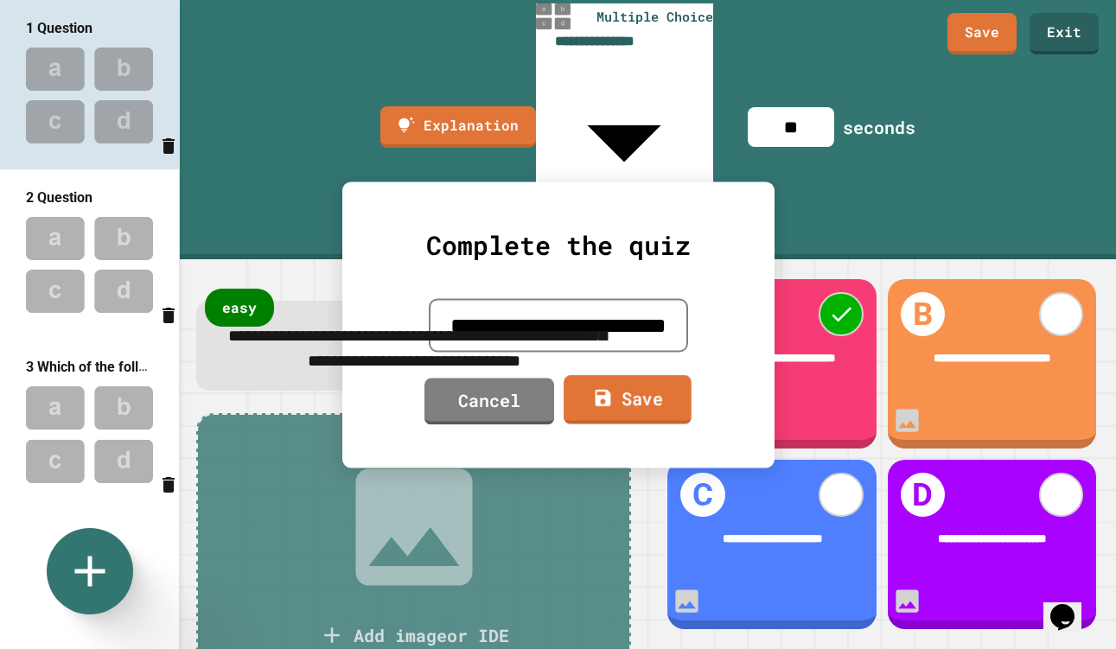
click at [611, 413] on link "Save" at bounding box center [627, 399] width 128 height 49
